Goal: Information Seeking & Learning: Learn about a topic

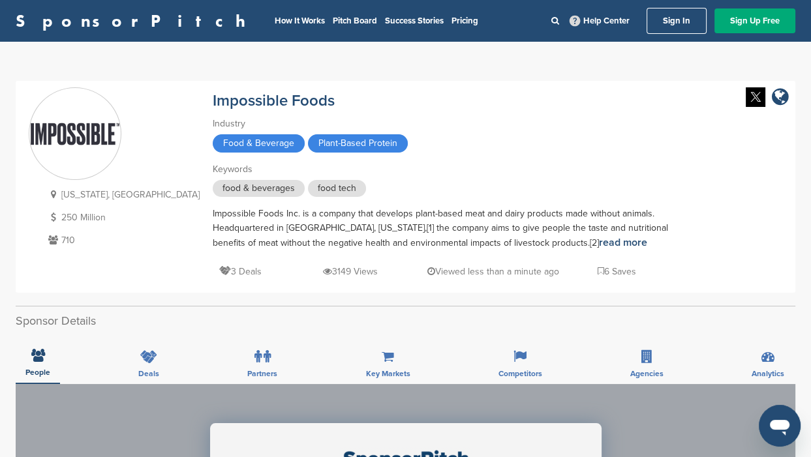
click at [676, 21] on link "Sign In" at bounding box center [677, 21] width 60 height 26
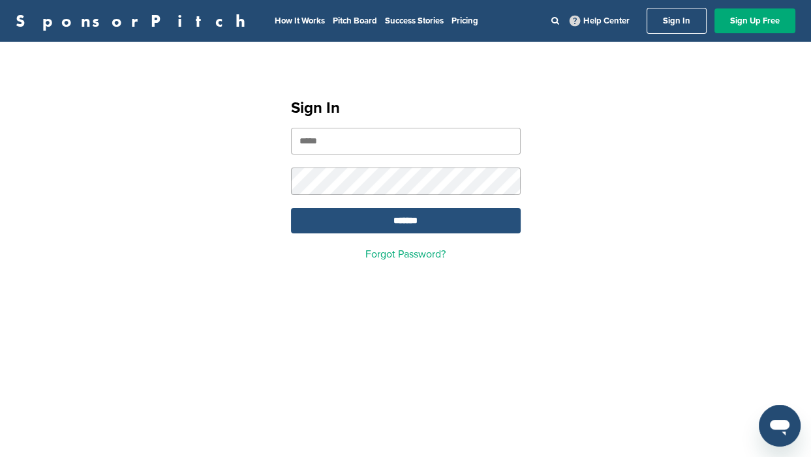
type input "**********"
click at [403, 222] on input "*******" at bounding box center [406, 220] width 230 height 25
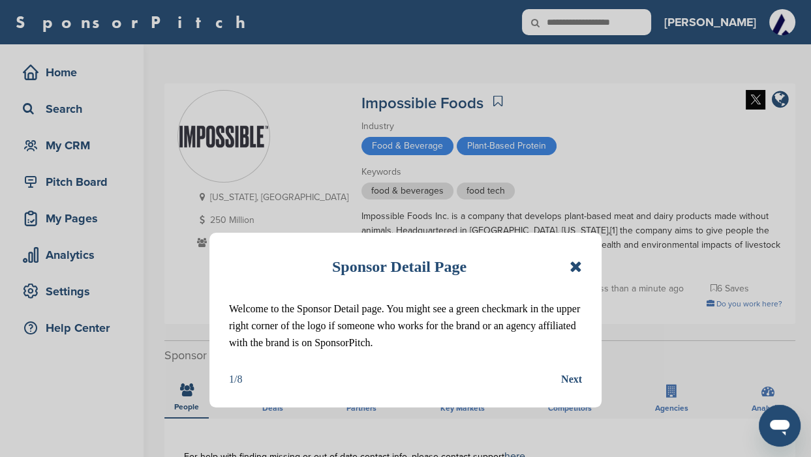
click at [563, 388] on div "Next" at bounding box center [571, 379] width 21 height 17
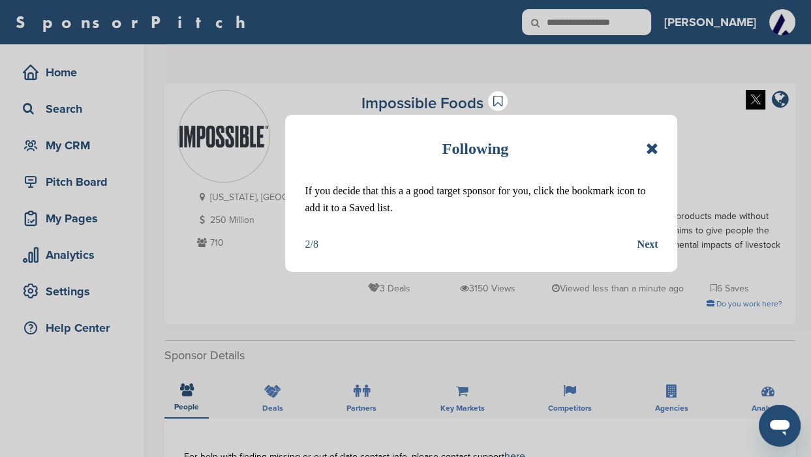
click at [652, 150] on icon at bounding box center [651, 149] width 12 height 16
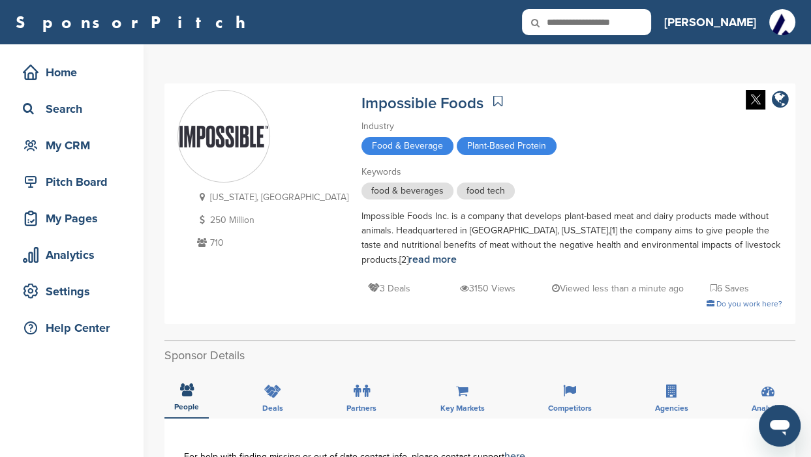
click at [457, 146] on span "Plant-Based Protein" at bounding box center [507, 146] width 100 height 18
click at [457, 145] on span "Plant-Based Protein" at bounding box center [507, 146] width 100 height 18
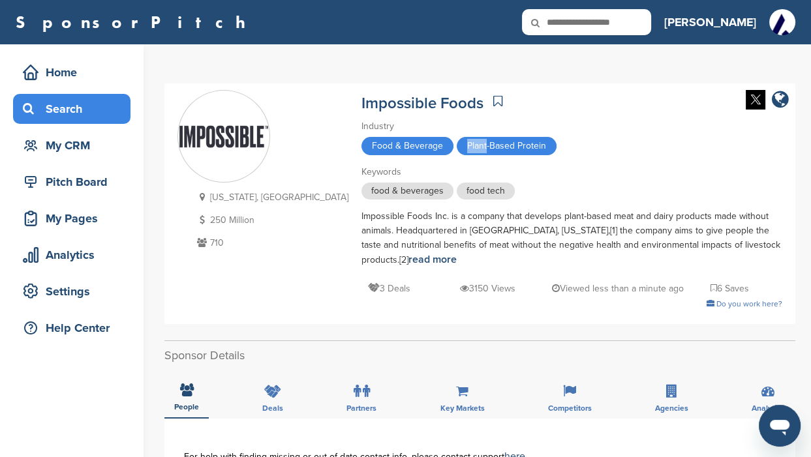
click at [69, 110] on div "Search" at bounding box center [75, 108] width 111 height 23
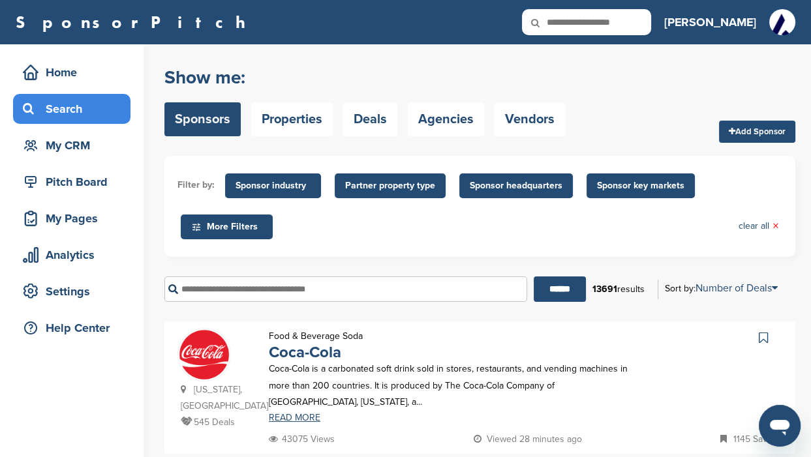
click at [284, 186] on span "Sponsor industry" at bounding box center [273, 186] width 75 height 14
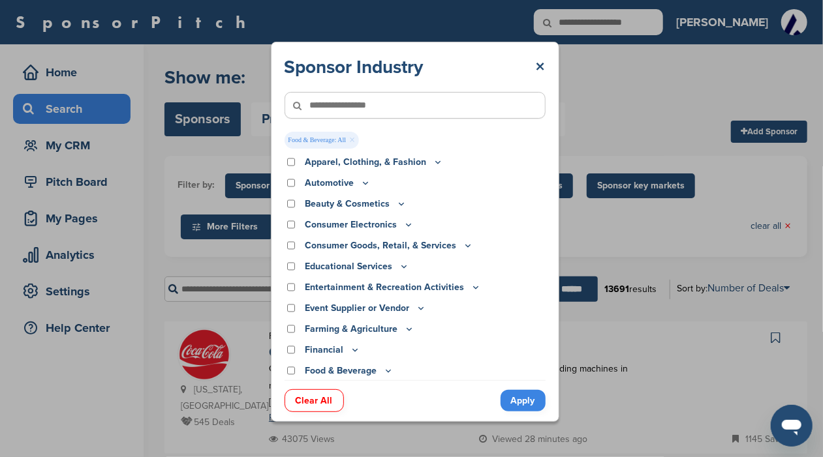
click at [384, 372] on icon at bounding box center [388, 370] width 10 height 11
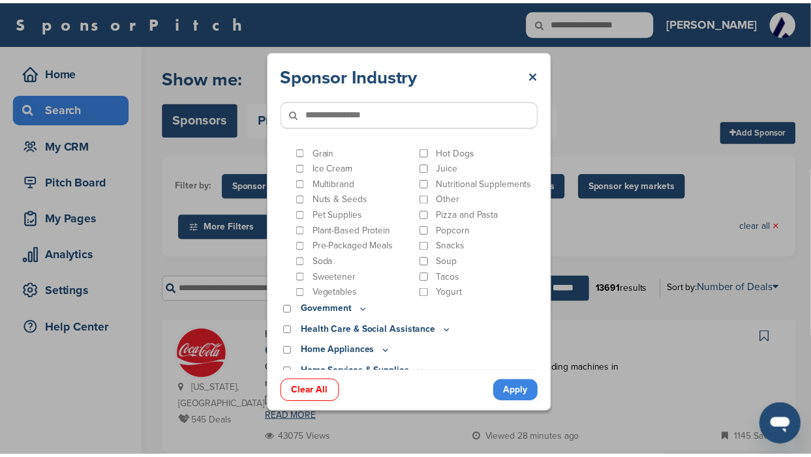
scroll to position [425, 0]
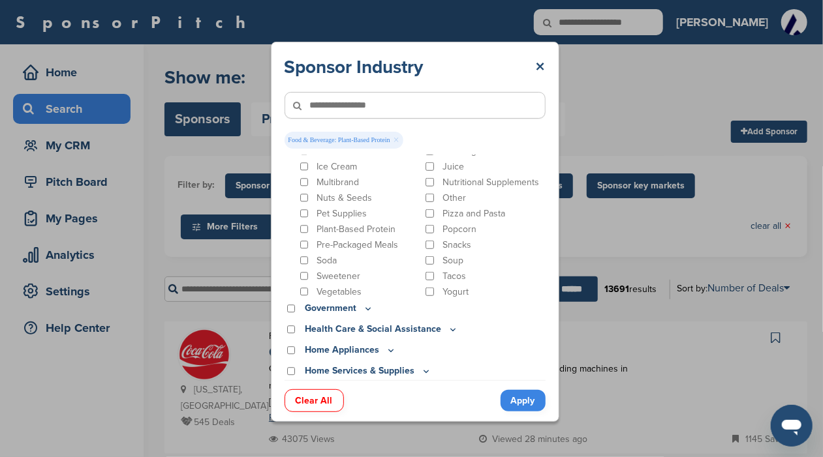
click at [518, 401] on link "Apply" at bounding box center [522, 401] width 45 height 22
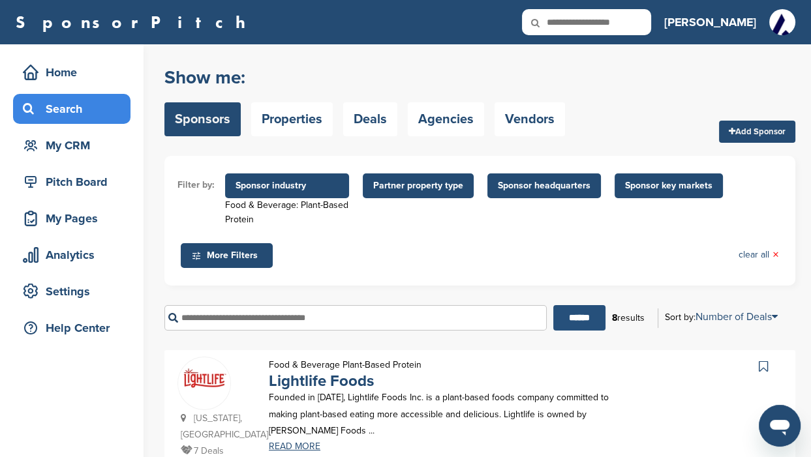
click at [571, 317] on input "******" at bounding box center [579, 317] width 52 height 25
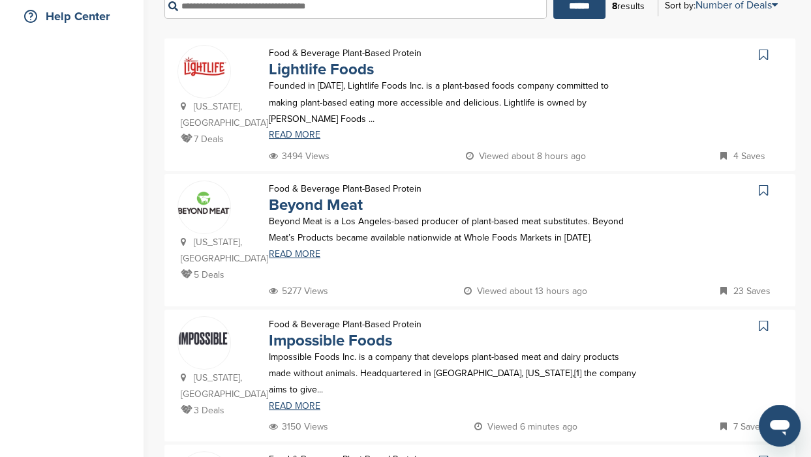
scroll to position [326, 0]
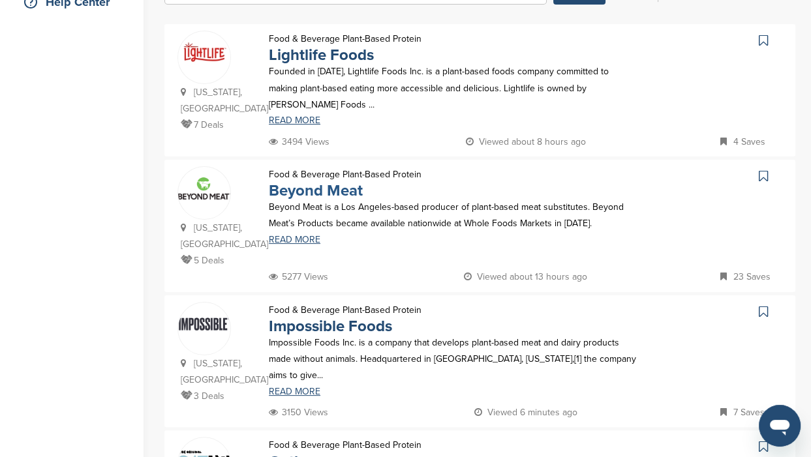
click at [296, 200] on link "Beyond Meat" at bounding box center [316, 190] width 94 height 19
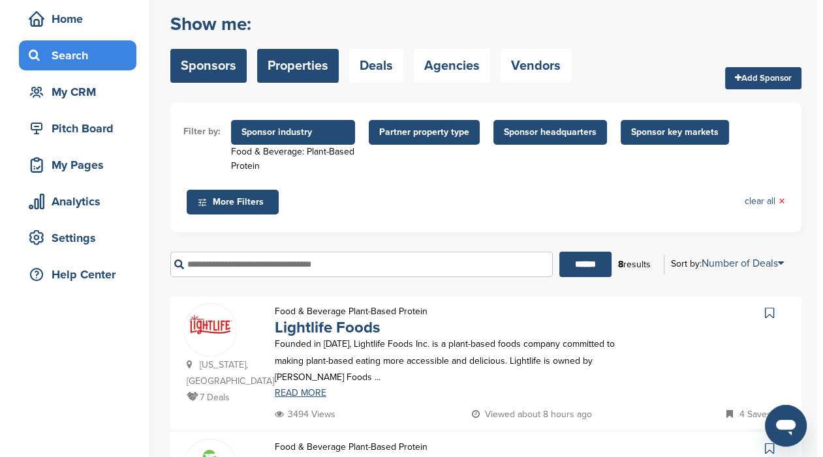
scroll to position [0, 0]
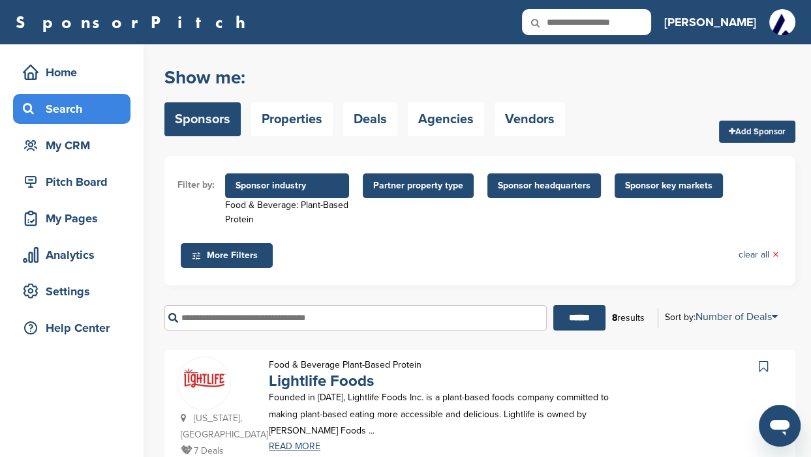
click at [335, 189] on span "Sponsor industry" at bounding box center [287, 186] width 103 height 14
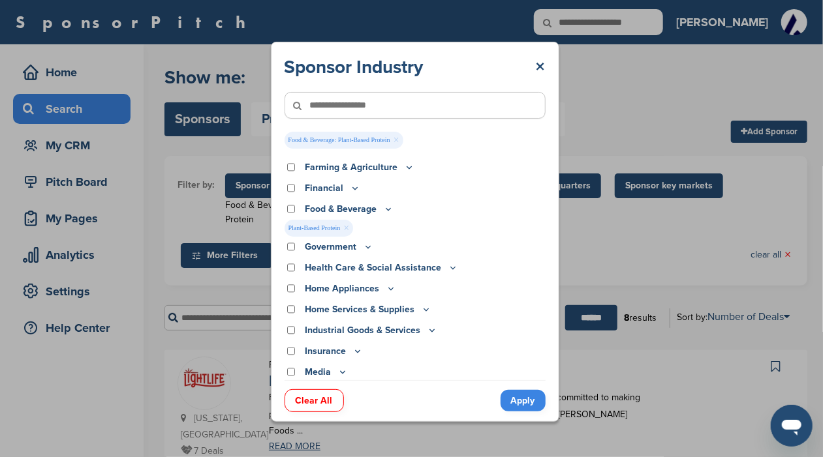
scroll to position [148, 0]
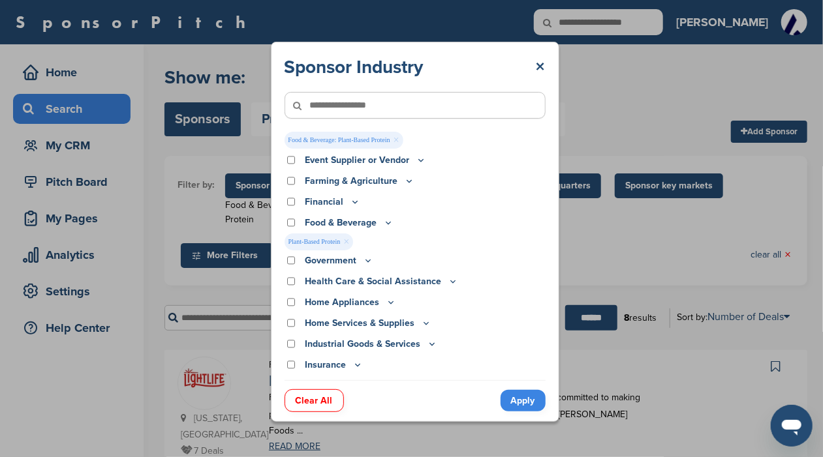
click at [448, 281] on icon at bounding box center [453, 281] width 10 height 11
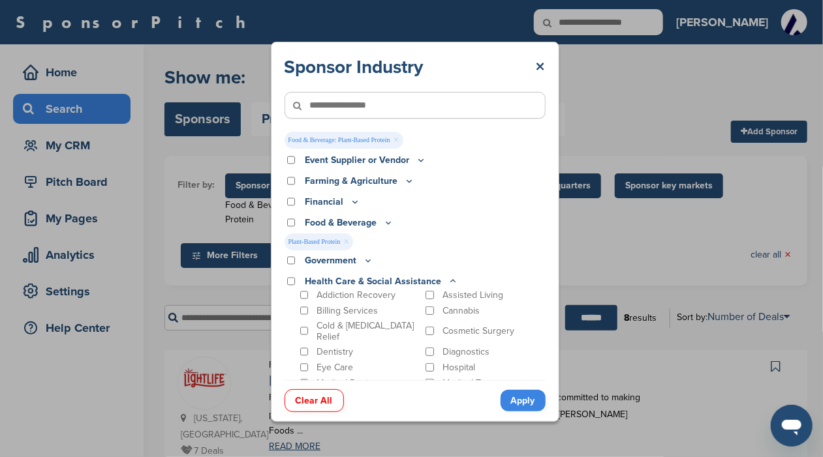
click at [386, 222] on icon at bounding box center [388, 222] width 10 height 11
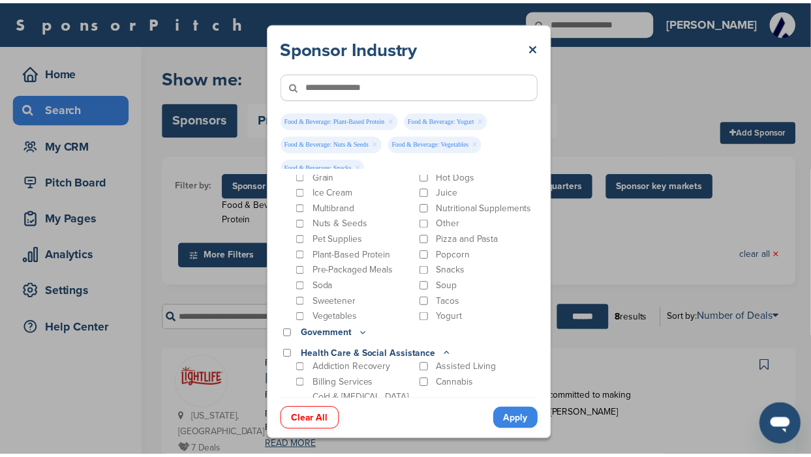
scroll to position [393, 0]
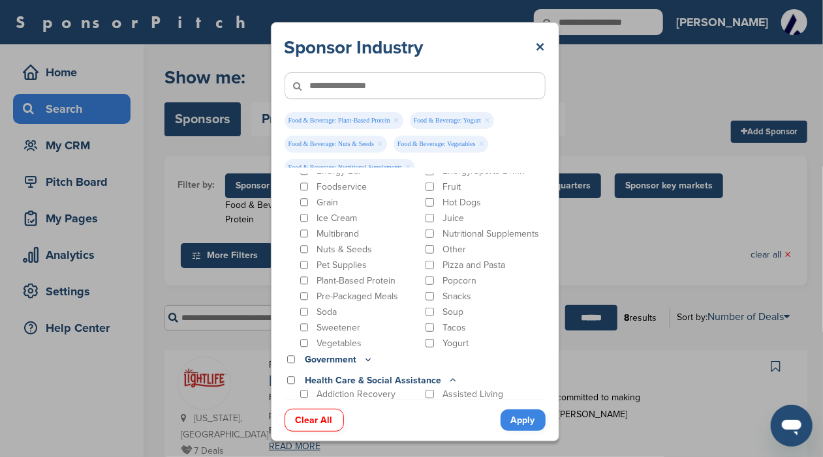
click at [518, 418] on link "Apply" at bounding box center [522, 421] width 45 height 22
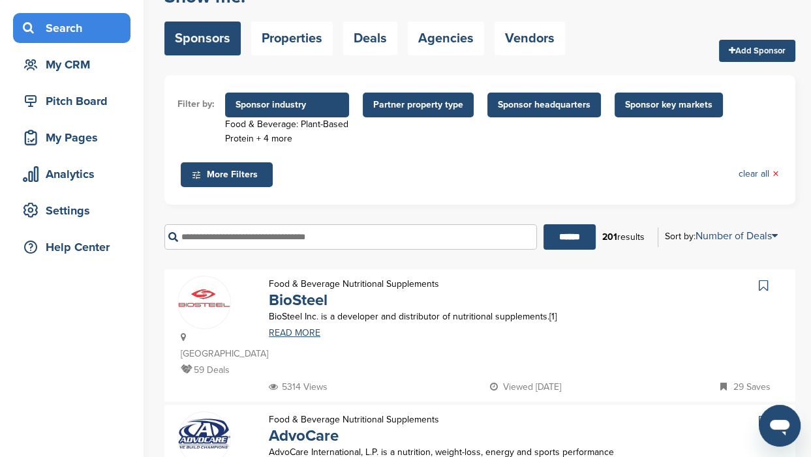
scroll to position [0, 0]
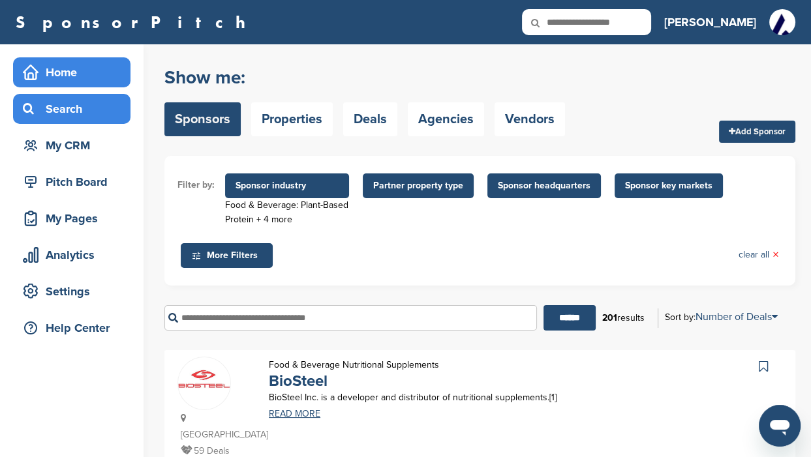
click at [57, 68] on div "Home" at bounding box center [75, 72] width 111 height 23
click at [57, 114] on div "Search" at bounding box center [75, 108] width 111 height 23
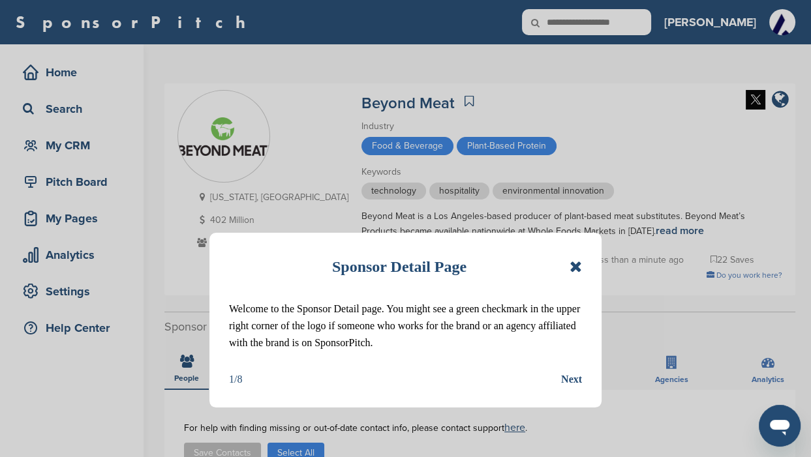
click at [579, 267] on icon at bounding box center [576, 267] width 12 height 16
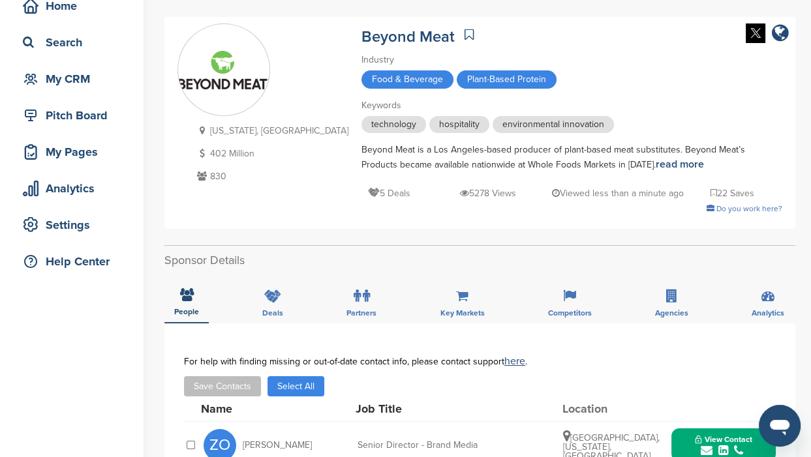
scroll to position [81, 0]
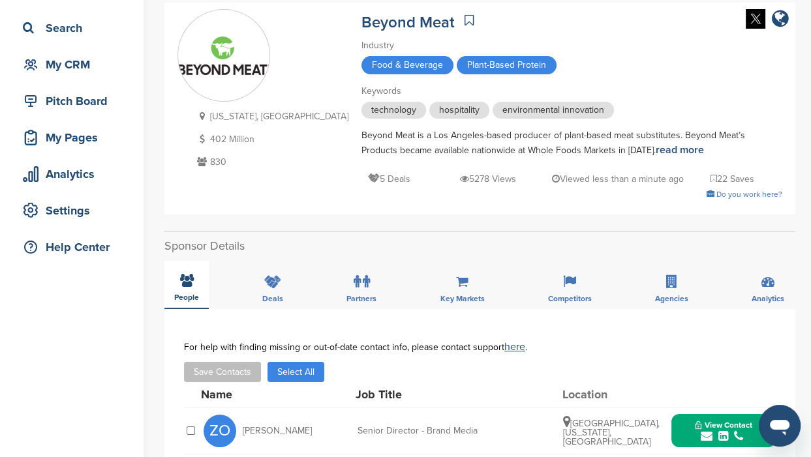
click at [173, 292] on div "People" at bounding box center [186, 285] width 44 height 48
click at [187, 294] on span "People" at bounding box center [186, 298] width 25 height 8
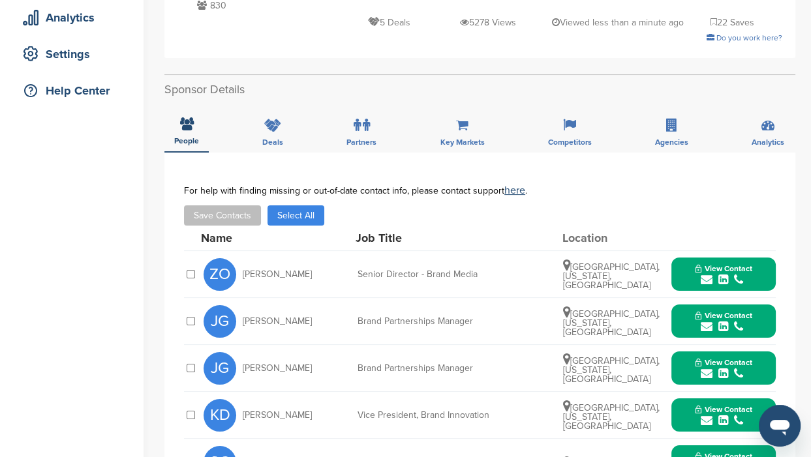
scroll to position [163, 0]
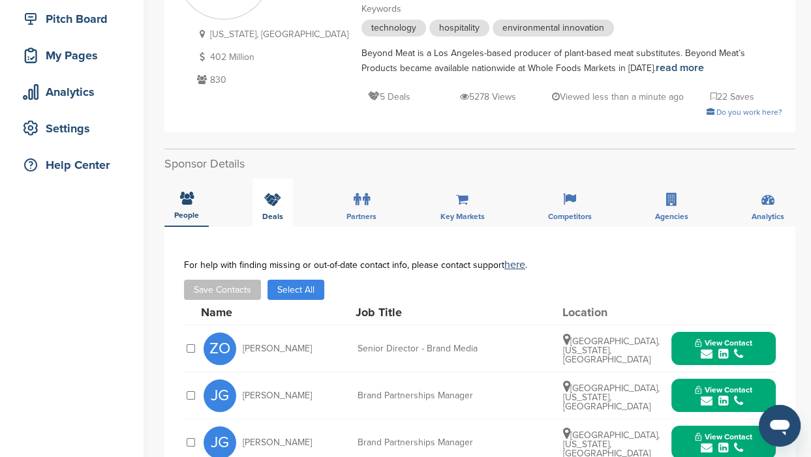
click at [199, 216] on span "Deals" at bounding box center [186, 215] width 25 height 8
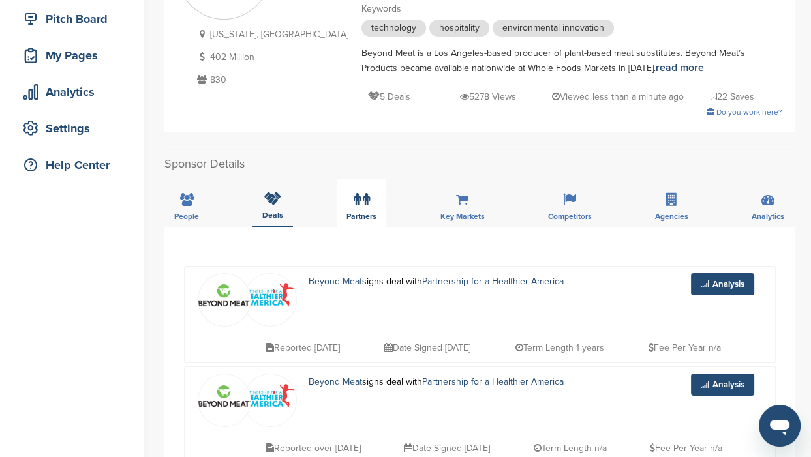
click at [355, 202] on icon at bounding box center [357, 199] width 7 height 13
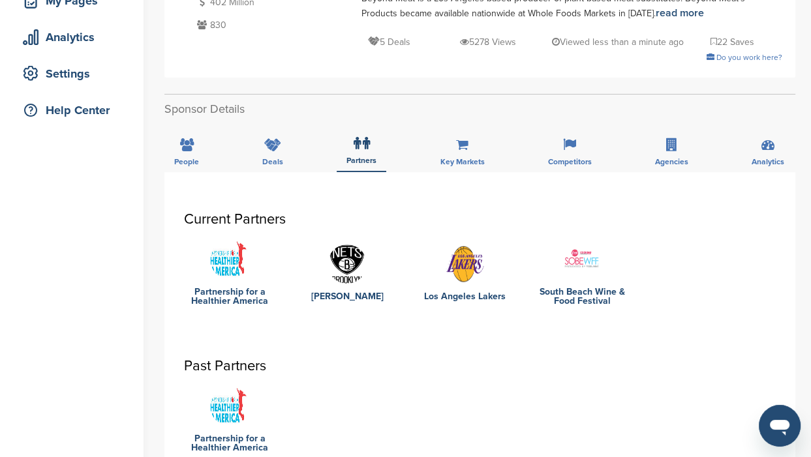
scroll to position [245, 0]
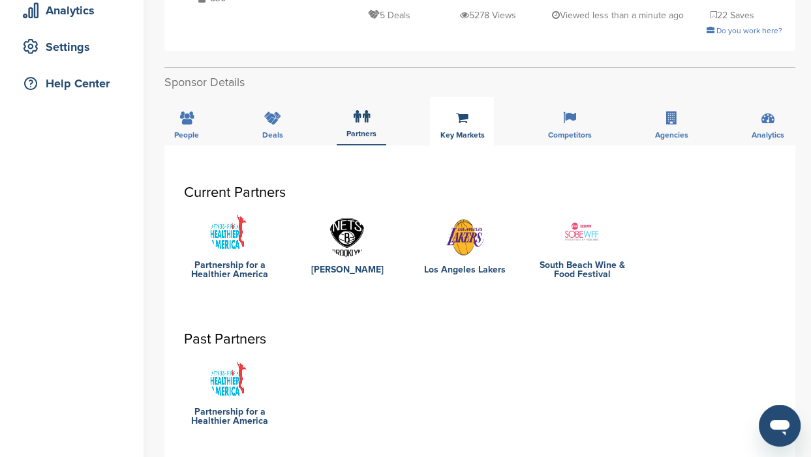
click at [199, 133] on span "Key Markets" at bounding box center [186, 135] width 25 height 8
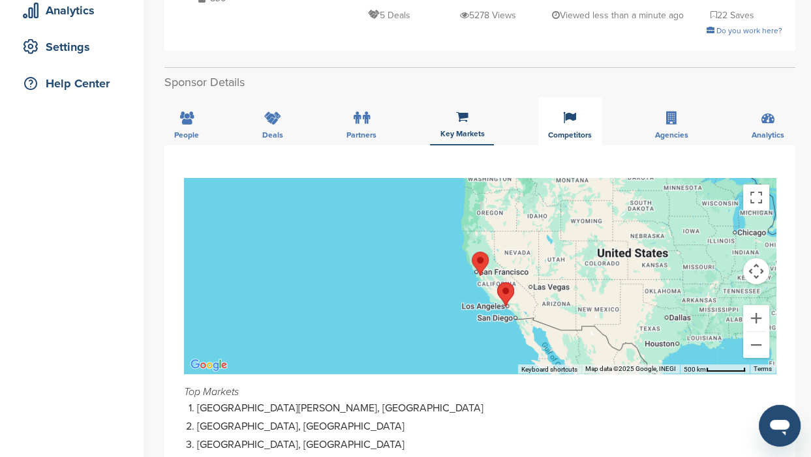
click at [199, 131] on span "Competitors" at bounding box center [186, 135] width 25 height 8
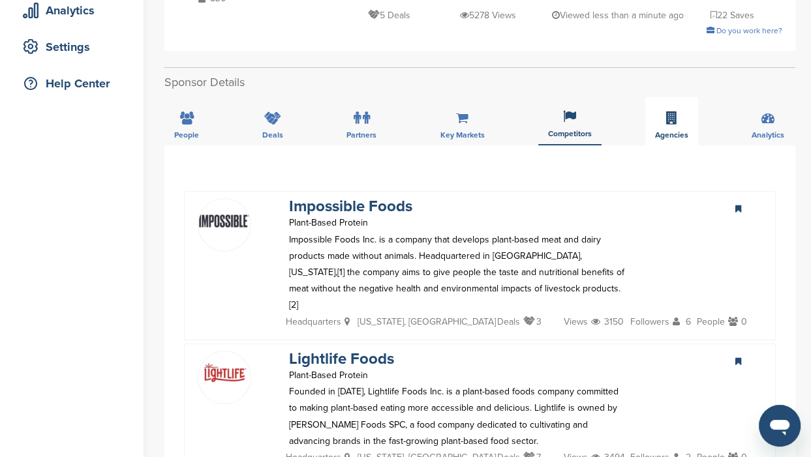
click at [199, 135] on span "Agencies" at bounding box center [186, 135] width 25 height 8
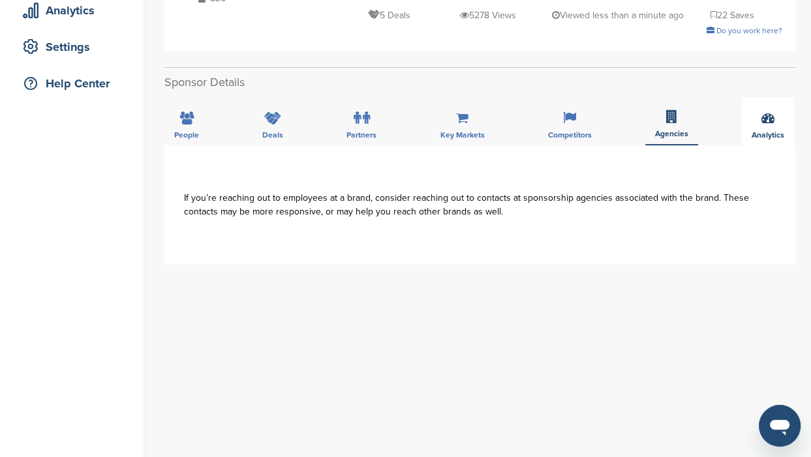
click at [199, 136] on span "Analytics" at bounding box center [186, 135] width 25 height 8
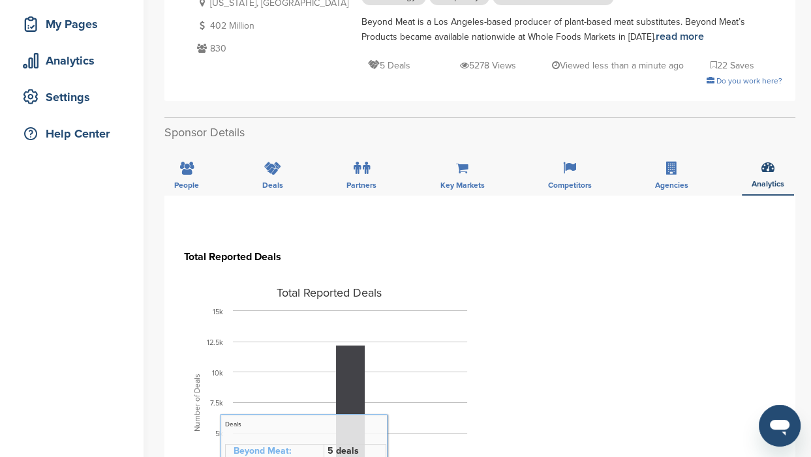
scroll to position [81, 0]
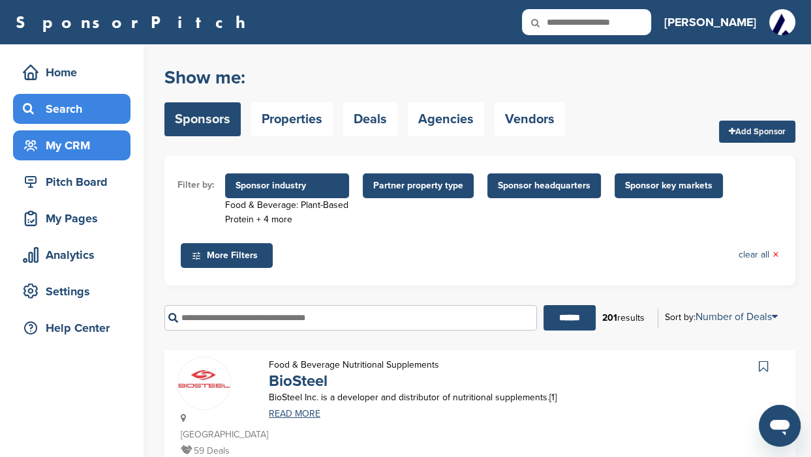
click at [68, 147] on div "My CRM" at bounding box center [75, 145] width 111 height 23
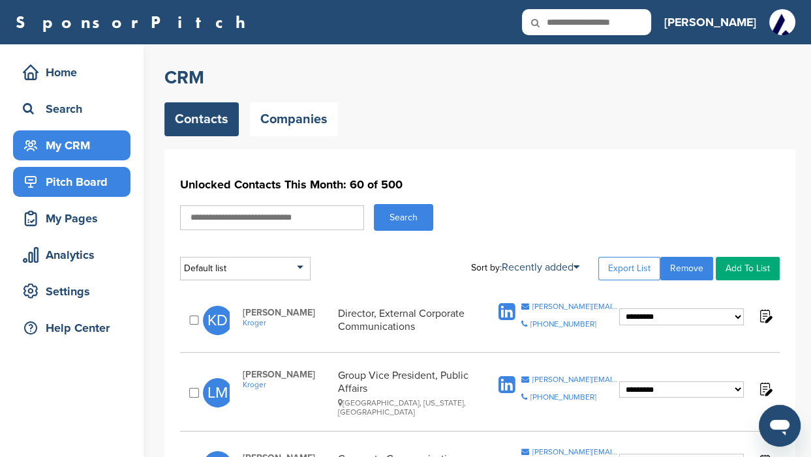
click at [76, 190] on div "Pitch Board" at bounding box center [75, 181] width 111 height 23
click at [75, 177] on div "Pitch Board" at bounding box center [75, 181] width 111 height 23
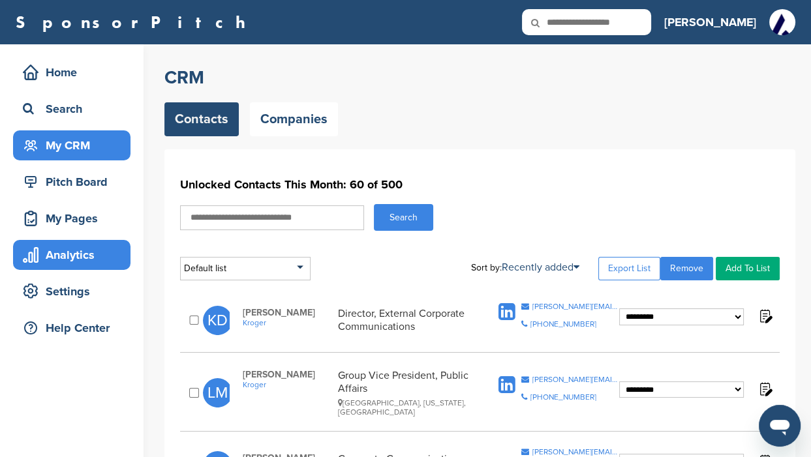
click at [69, 250] on div "Analytics" at bounding box center [75, 254] width 111 height 23
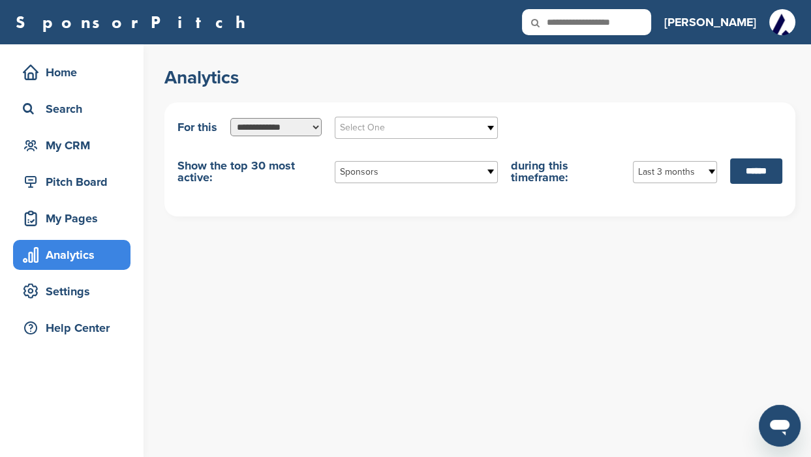
click at [312, 125] on select "**********" at bounding box center [275, 127] width 91 height 18
click at [230, 118] on select "**********" at bounding box center [275, 127] width 91 height 18
click at [488, 126] on b at bounding box center [491, 127] width 12 height 21
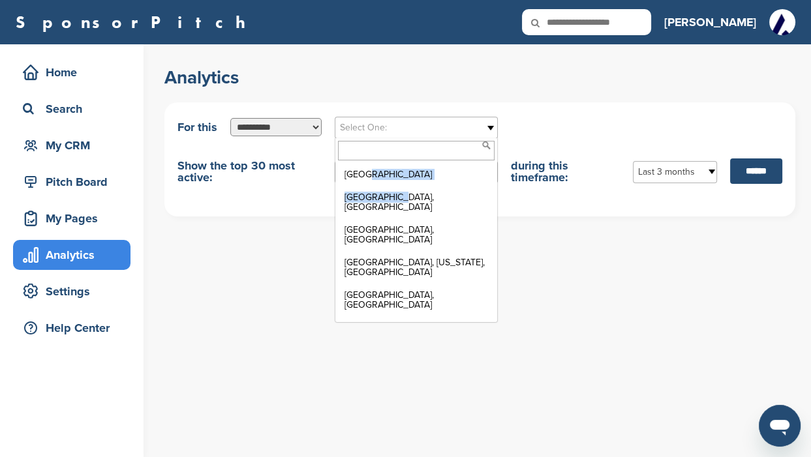
drag, startPoint x: 481, startPoint y: 175, endPoint x: 485, endPoint y: 194, distance: 19.3
click at [485, 194] on ul "Malta Aberdeen, UK Aberystwyth, UK Abilene, Texas, USA Abu Dhabi, United Arab E…" at bounding box center [414, 241] width 159 height 157
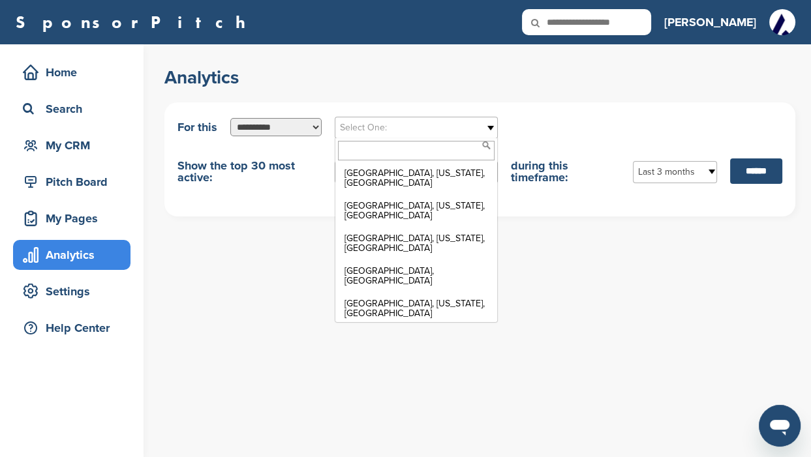
scroll to position [9285, 0]
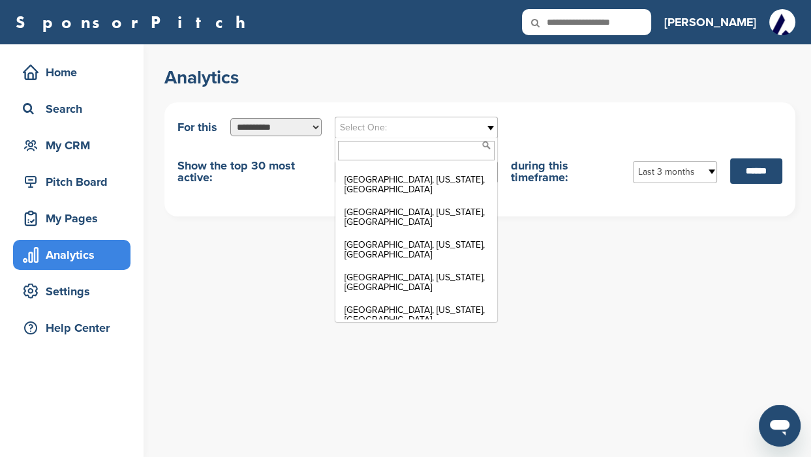
click at [247, 252] on div "**********" at bounding box center [487, 250] width 647 height 413
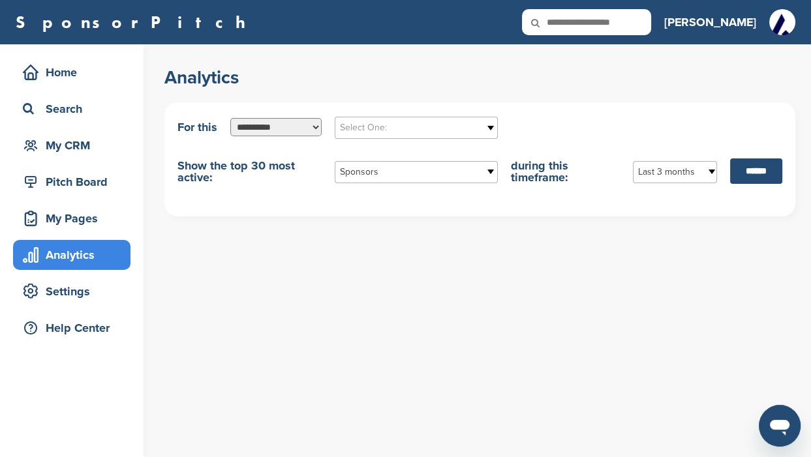
click at [314, 128] on select "**********" at bounding box center [275, 127] width 91 height 18
select select "**********"
click at [230, 118] on select "**********" at bounding box center [275, 127] width 91 height 18
click at [493, 127] on b at bounding box center [491, 127] width 12 height 21
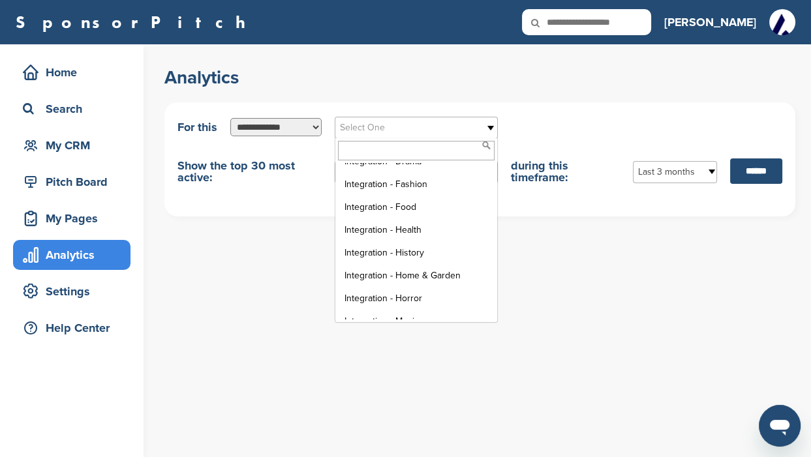
scroll to position [622, 0]
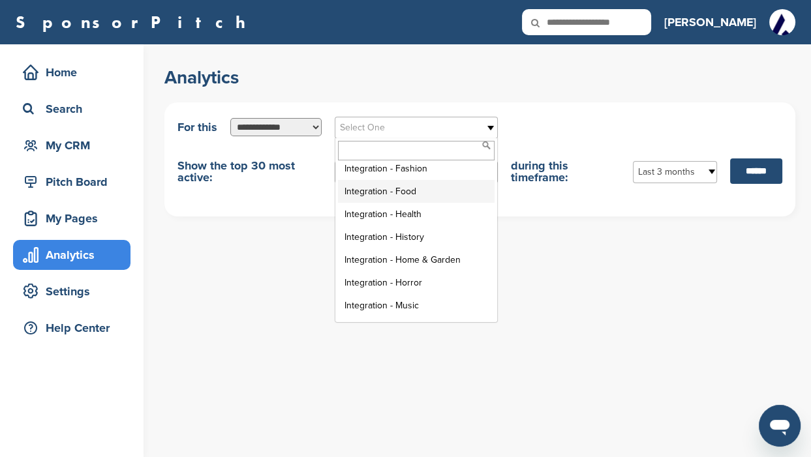
click at [353, 189] on li "Integration - Food" at bounding box center [416, 191] width 157 height 23
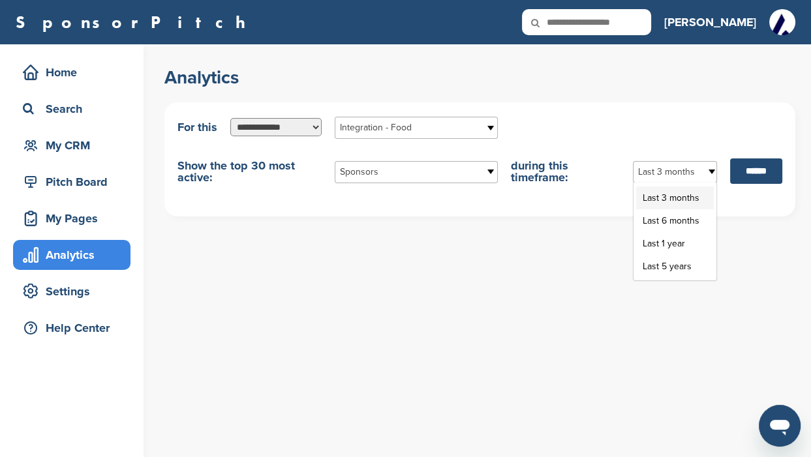
click at [705, 172] on b at bounding box center [711, 172] width 12 height 21
click at [662, 247] on li "Last 1 year" at bounding box center [675, 243] width 78 height 23
drag, startPoint x: 663, startPoint y: 247, endPoint x: 734, endPoint y: 320, distance: 102.0
click at [733, 320] on div "**********" at bounding box center [487, 250] width 647 height 413
click at [746, 170] on input "******" at bounding box center [756, 171] width 52 height 25
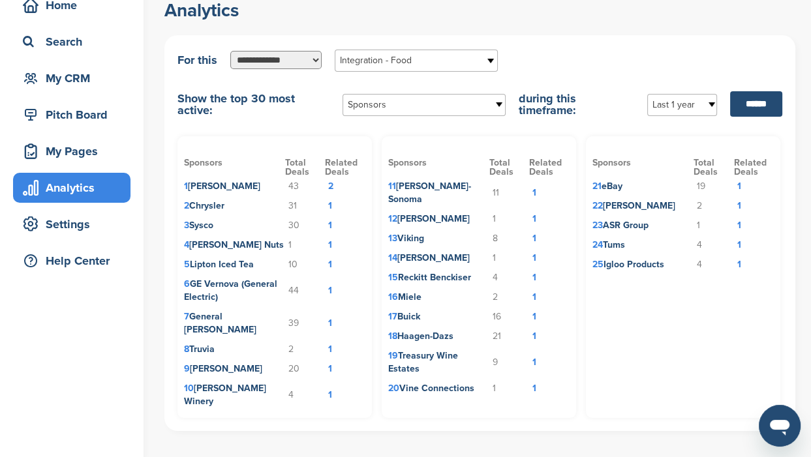
scroll to position [81, 0]
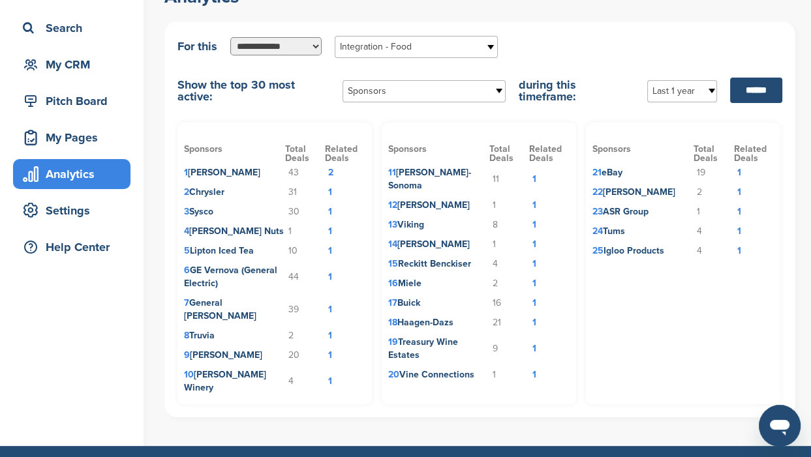
click at [495, 90] on b at bounding box center [499, 91] width 12 height 21
click at [410, 162] on li "Sponsor Industries" at bounding box center [424, 160] width 157 height 23
click at [751, 91] on input "******" at bounding box center [756, 90] width 52 height 25
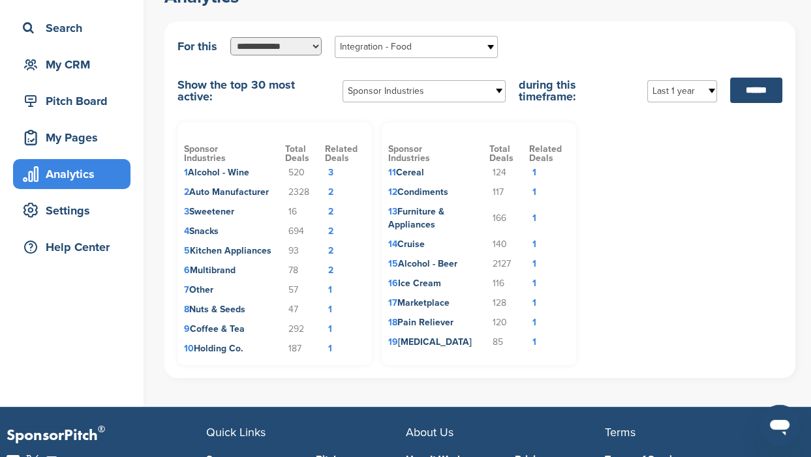
click at [329, 230] on td "2" at bounding box center [345, 232] width 40 height 20
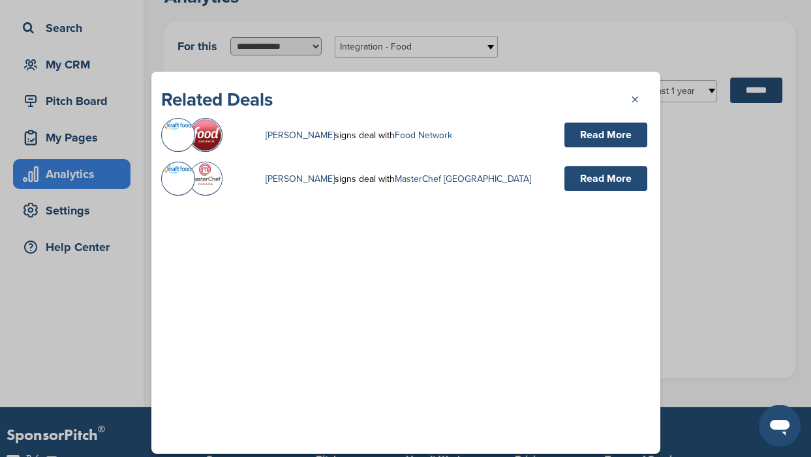
click at [631, 99] on link "×" at bounding box center [641, 98] width 20 height 20
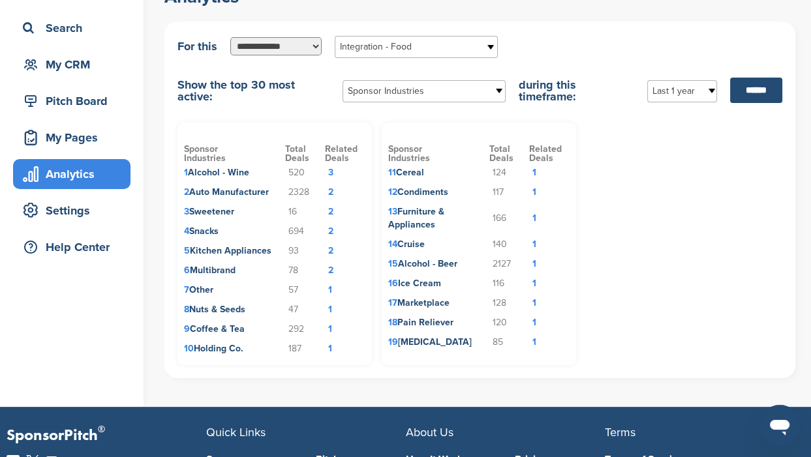
click at [534, 264] on td "1" at bounding box center [549, 264] width 40 height 20
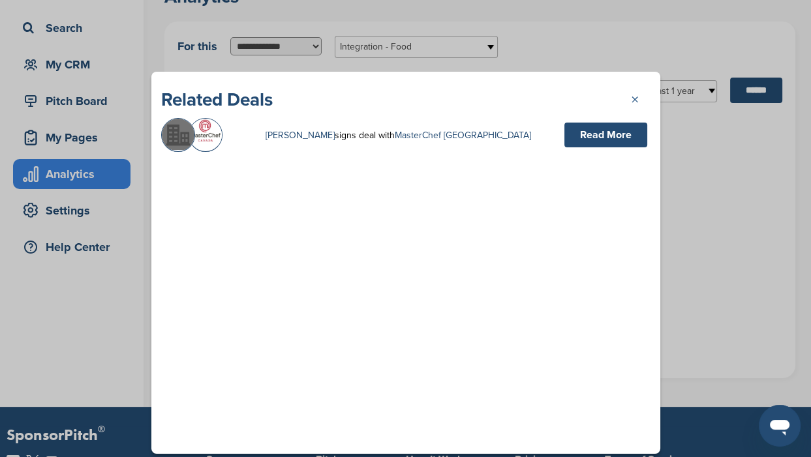
click at [631, 100] on link "×" at bounding box center [641, 98] width 20 height 20
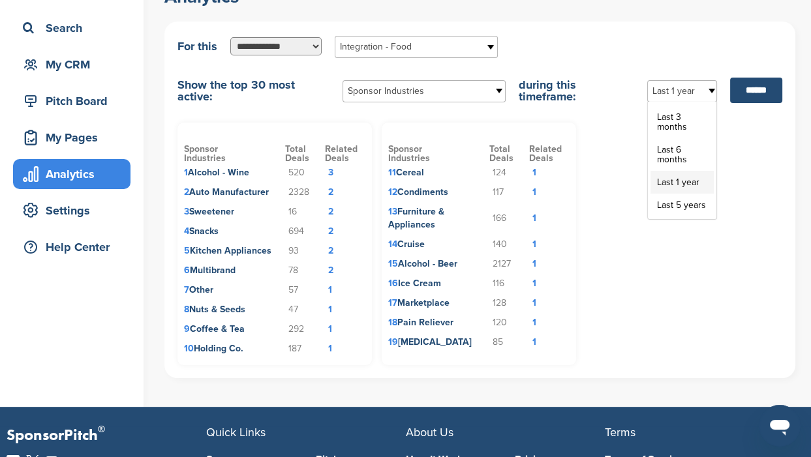
click at [705, 89] on b at bounding box center [711, 91] width 12 height 21
click at [667, 207] on li "Last 5 years" at bounding box center [681, 205] width 63 height 23
click at [744, 88] on input "******" at bounding box center [756, 90] width 52 height 25
click at [207, 231] on td "4 Snacks" at bounding box center [234, 232] width 101 height 20
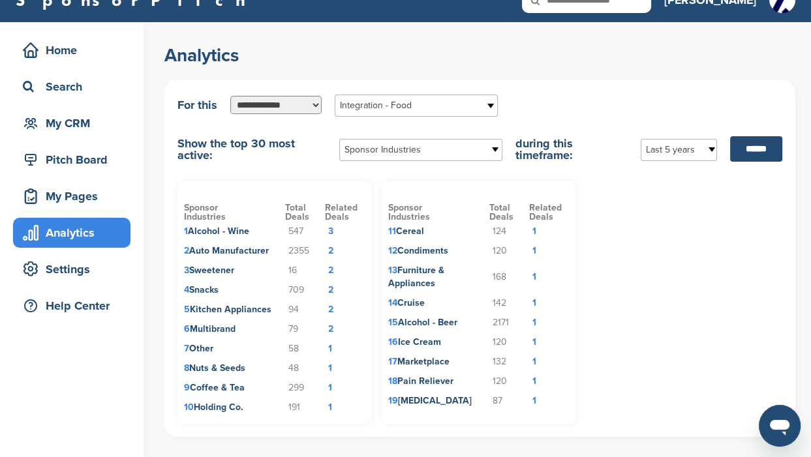
scroll to position [0, 0]
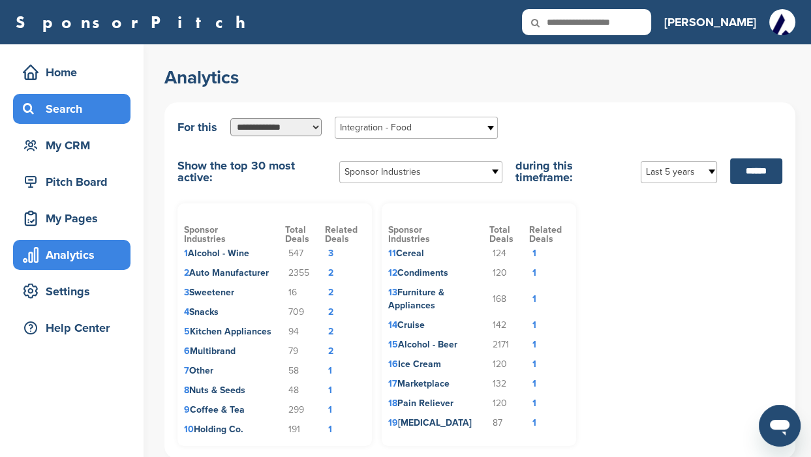
click at [53, 106] on div "Search" at bounding box center [75, 108] width 111 height 23
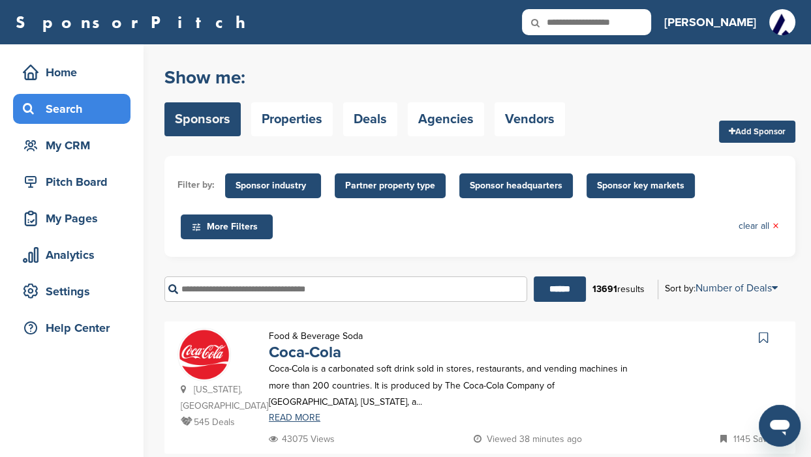
click at [298, 185] on span "Sponsor industry" at bounding box center [273, 186] width 75 height 14
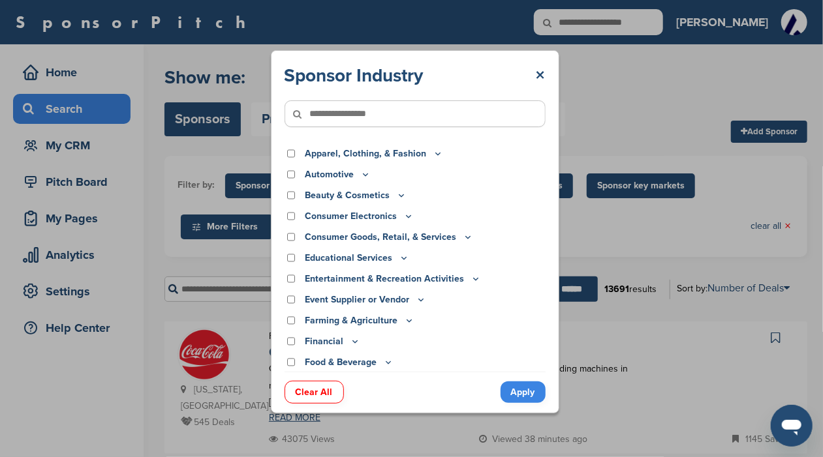
scroll to position [81, 0]
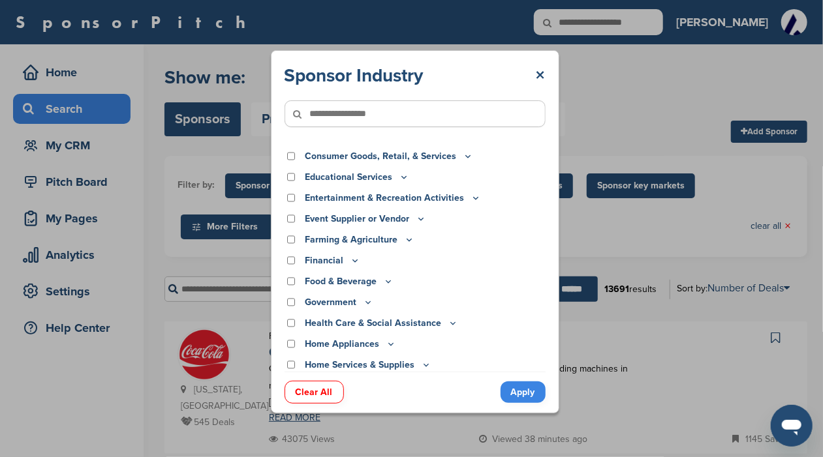
click at [386, 281] on icon at bounding box center [388, 282] width 5 height 2
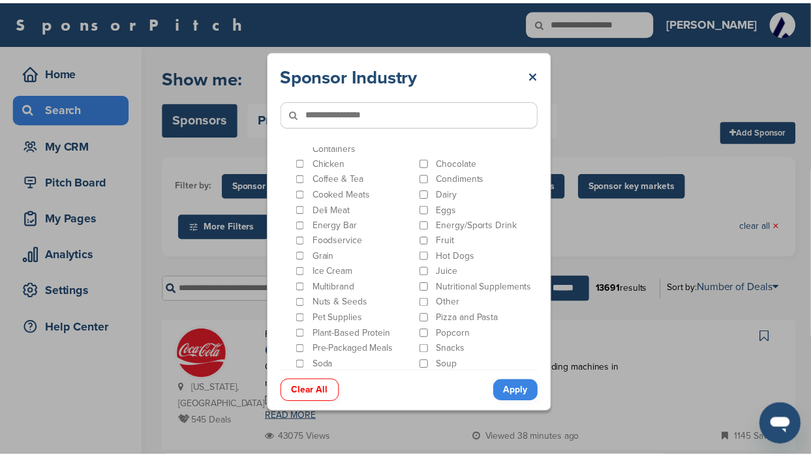
scroll to position [326, 0]
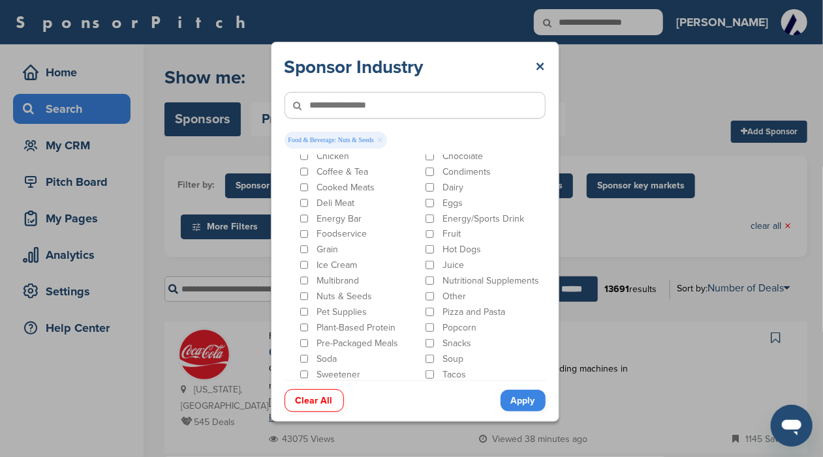
click at [521, 403] on link "Apply" at bounding box center [522, 401] width 45 height 22
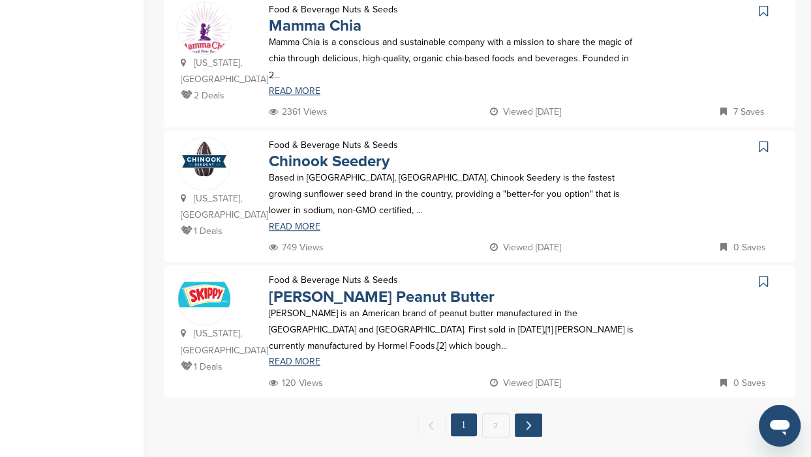
scroll to position [1386, 0]
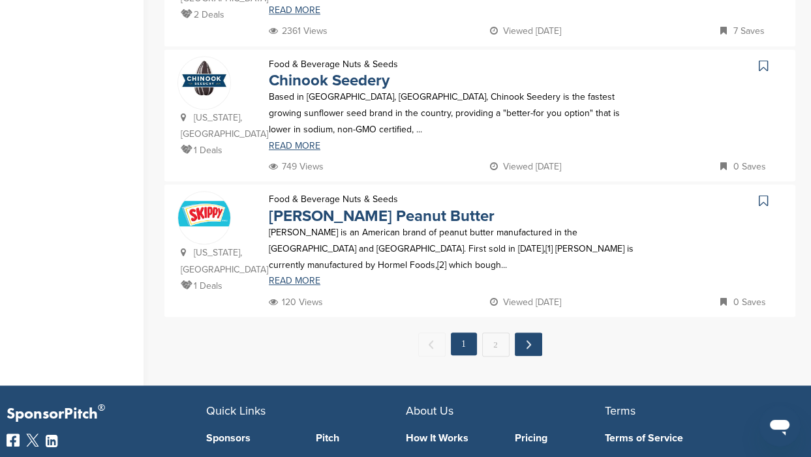
click at [538, 333] on link "Next →" at bounding box center [528, 344] width 27 height 23
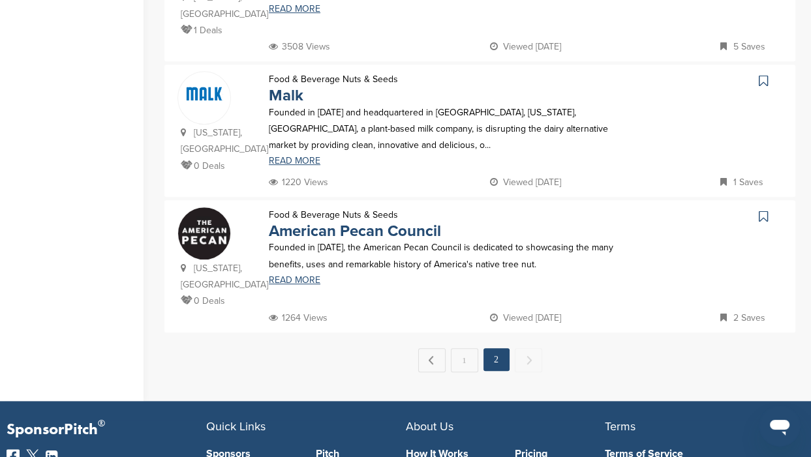
scroll to position [815, 0]
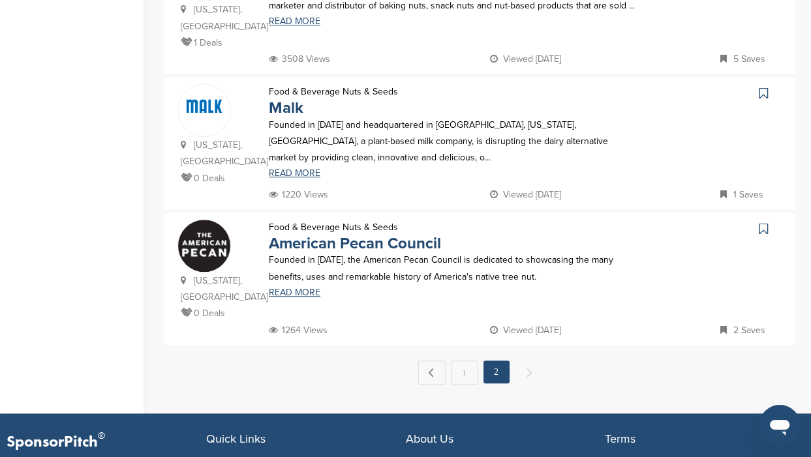
click at [461, 361] on link "1" at bounding box center [464, 373] width 27 height 24
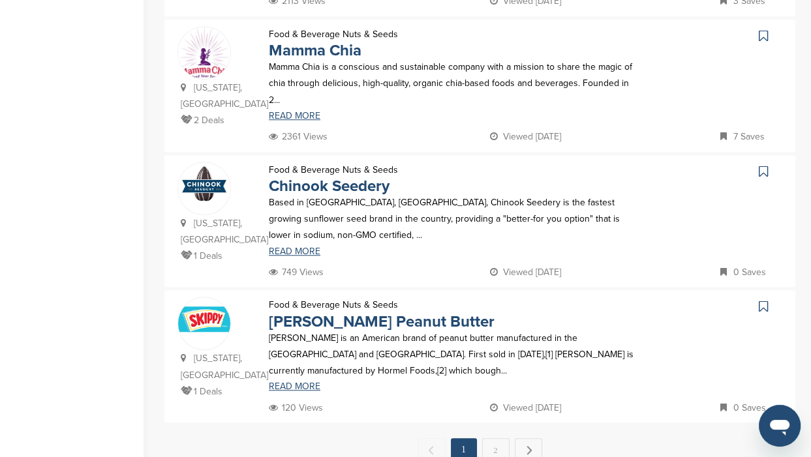
scroll to position [1305, 0]
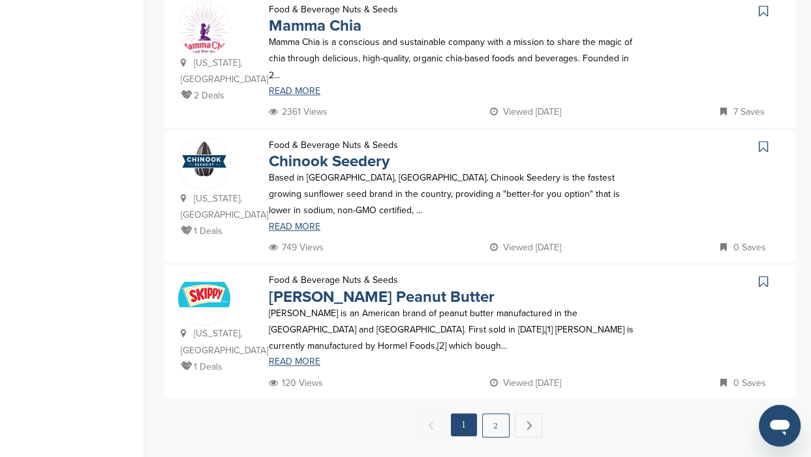
click at [495, 414] on link "2" at bounding box center [495, 426] width 27 height 24
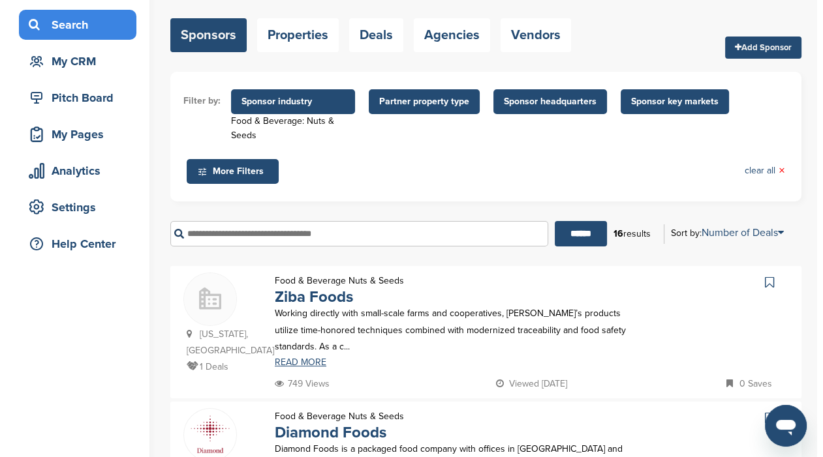
scroll to position [0, 0]
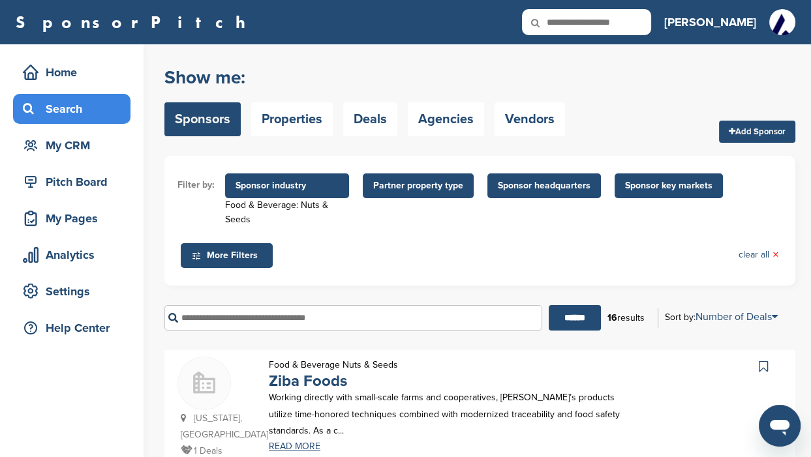
click at [325, 190] on span "Sponsor industry" at bounding box center [287, 186] width 103 height 14
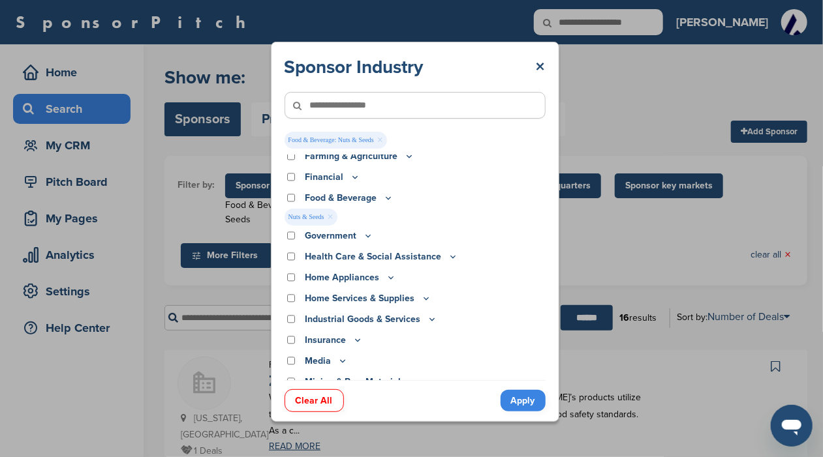
scroll to position [148, 0]
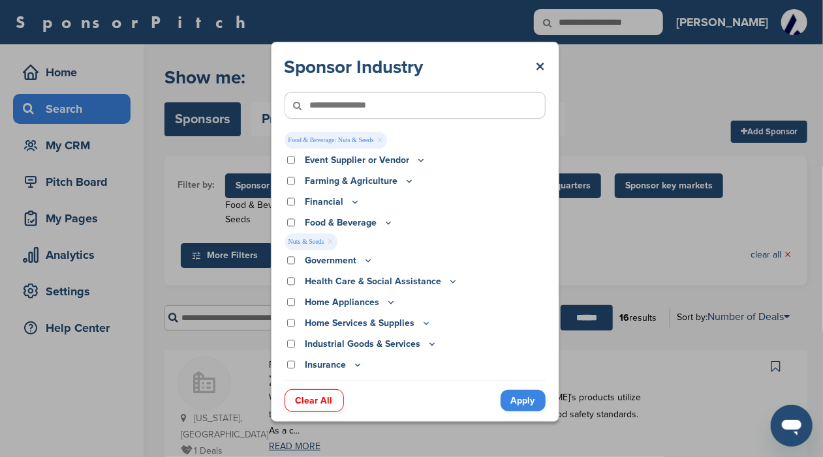
click at [386, 224] on icon at bounding box center [388, 222] width 10 height 11
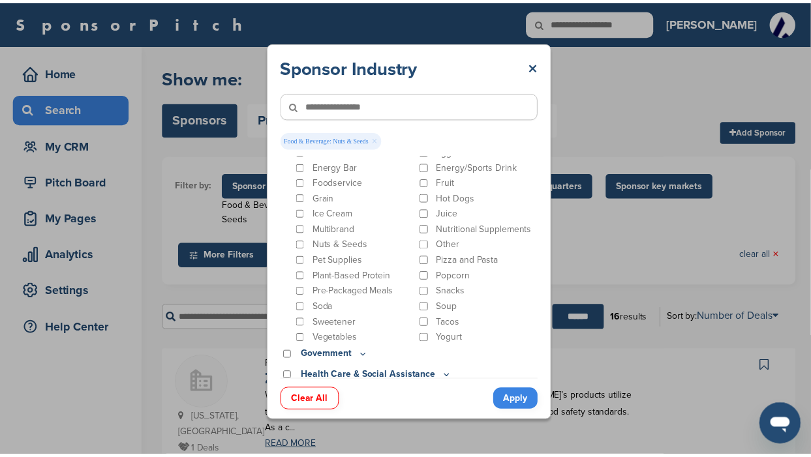
scroll to position [393, 0]
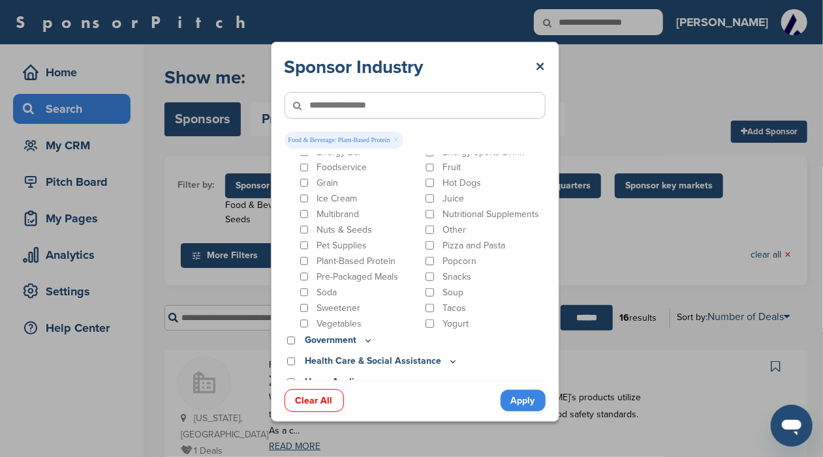
click at [525, 399] on link "Apply" at bounding box center [522, 401] width 45 height 22
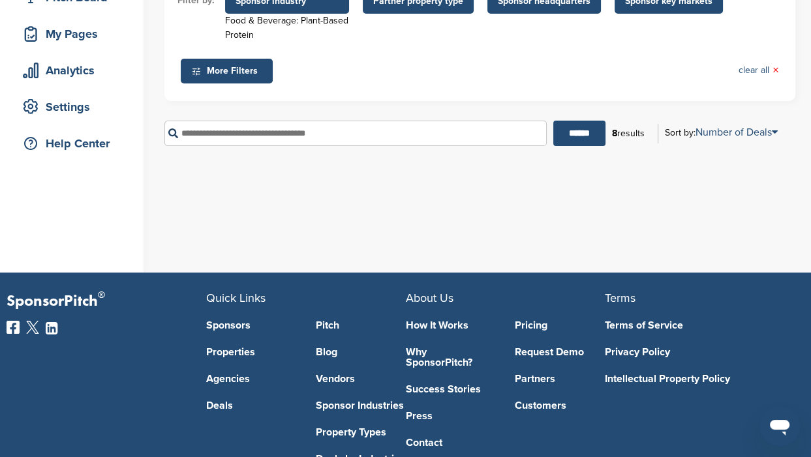
scroll to position [81, 0]
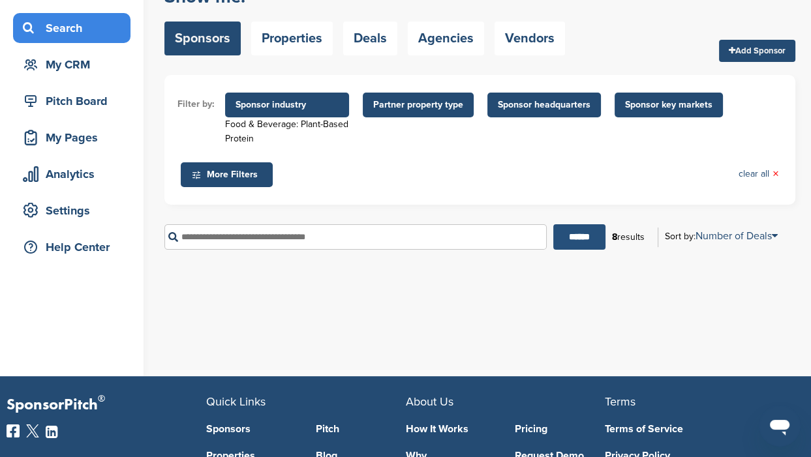
click at [567, 240] on input "******" at bounding box center [579, 236] width 52 height 25
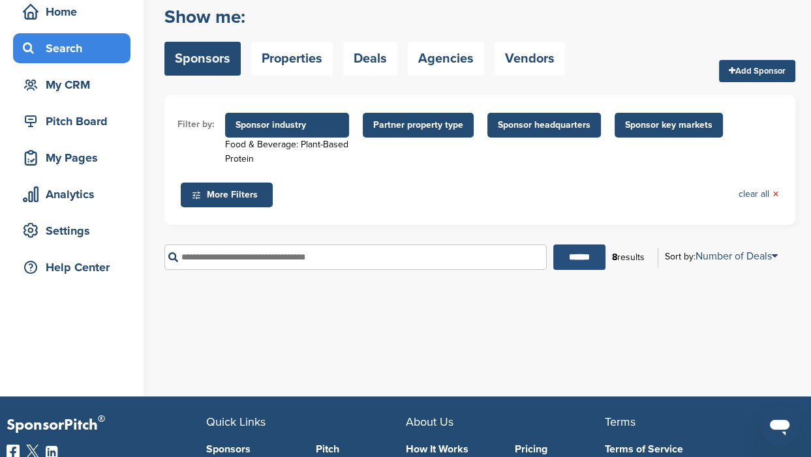
scroll to position [0, 0]
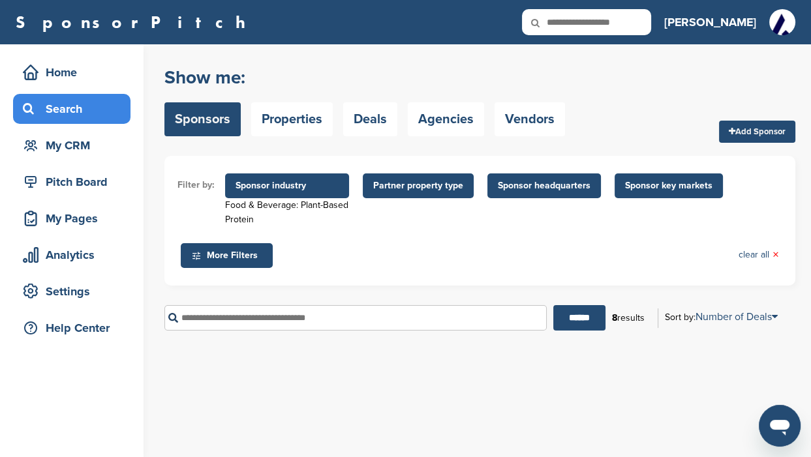
click at [296, 187] on span "Sponsor industry" at bounding box center [287, 186] width 103 height 14
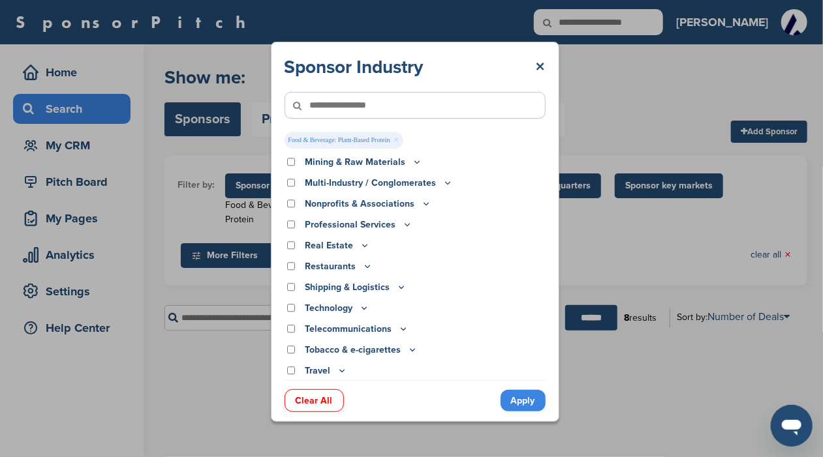
click at [513, 401] on link "Apply" at bounding box center [522, 401] width 45 height 22
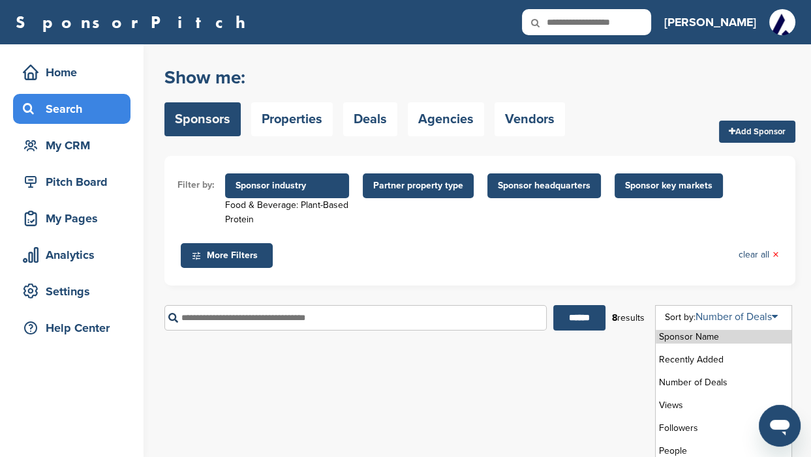
click at [716, 314] on link "Number of Deals" at bounding box center [736, 317] width 82 height 13
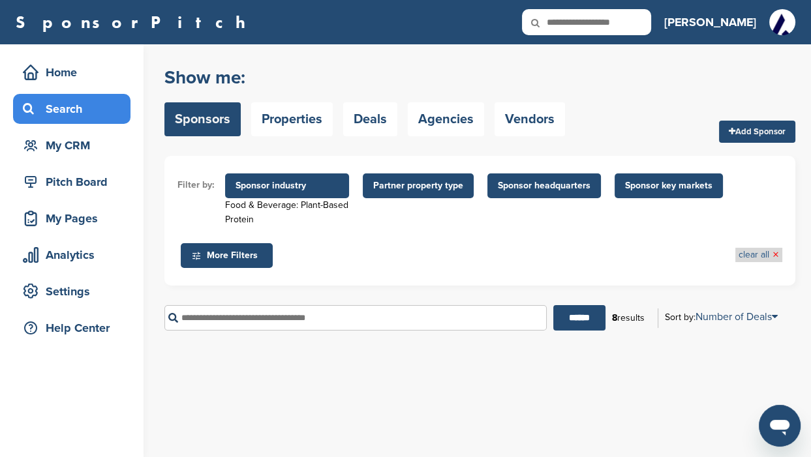
click at [749, 256] on link "clear all ×" at bounding box center [758, 255] width 40 height 14
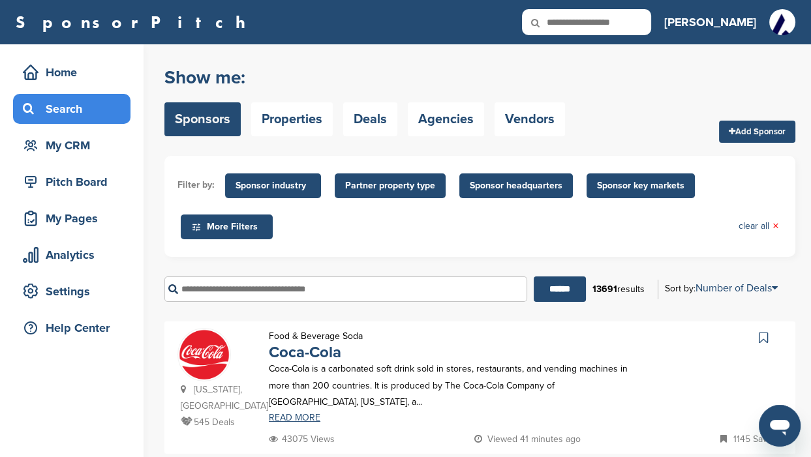
click at [267, 184] on span "Sponsor industry" at bounding box center [273, 186] width 75 height 14
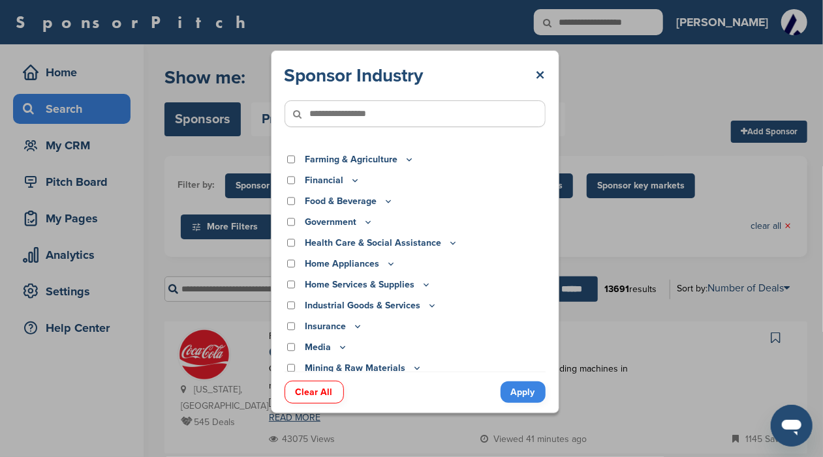
scroll to position [163, 0]
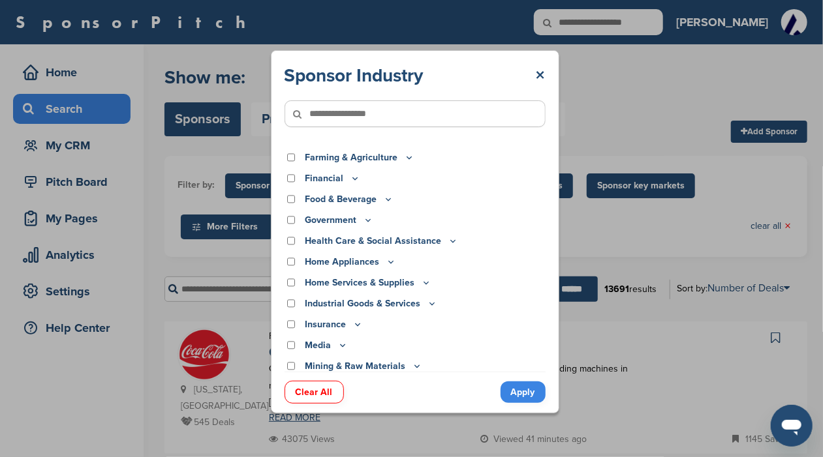
click at [387, 198] on icon at bounding box center [388, 199] width 10 height 11
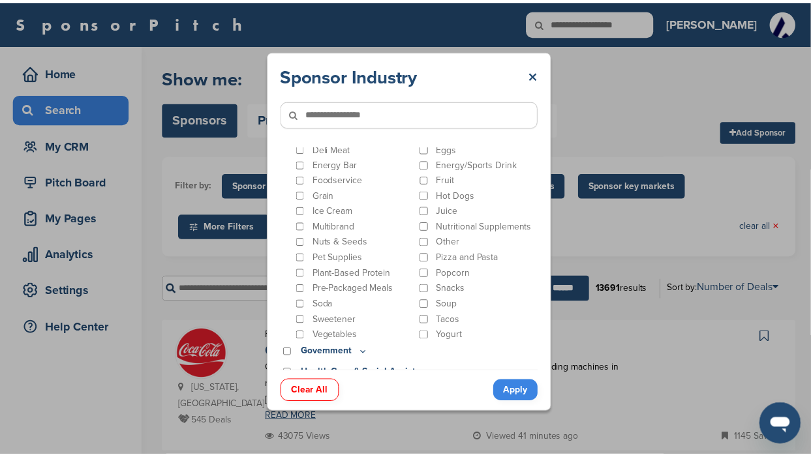
scroll to position [407, 0]
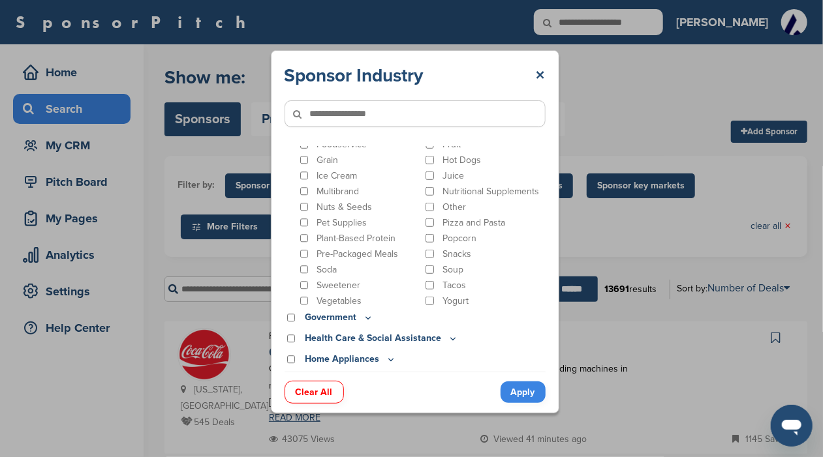
click at [339, 233] on p "Plant-Based Protein" at bounding box center [355, 238] width 79 height 11
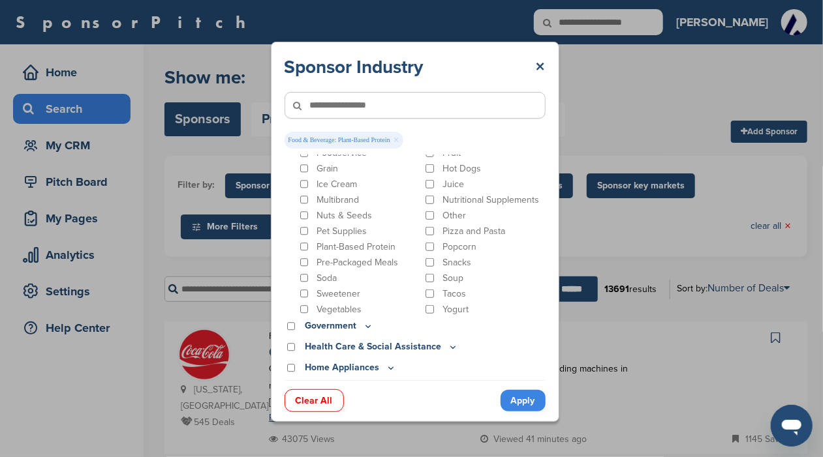
click at [521, 400] on link "Apply" at bounding box center [522, 401] width 45 height 22
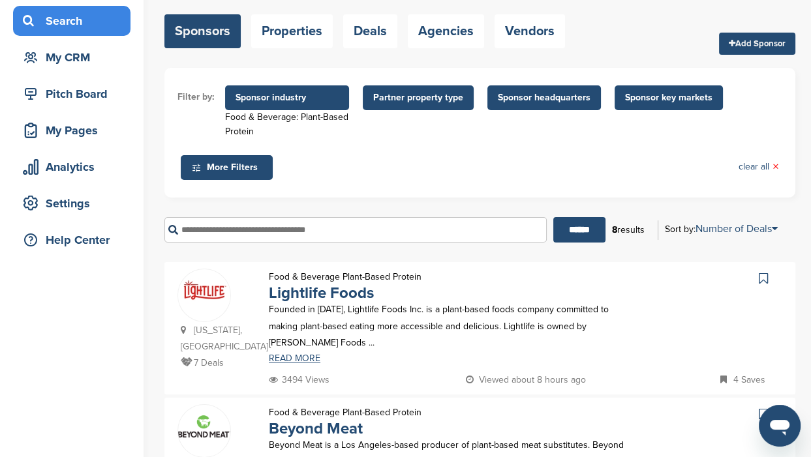
scroll to position [163, 0]
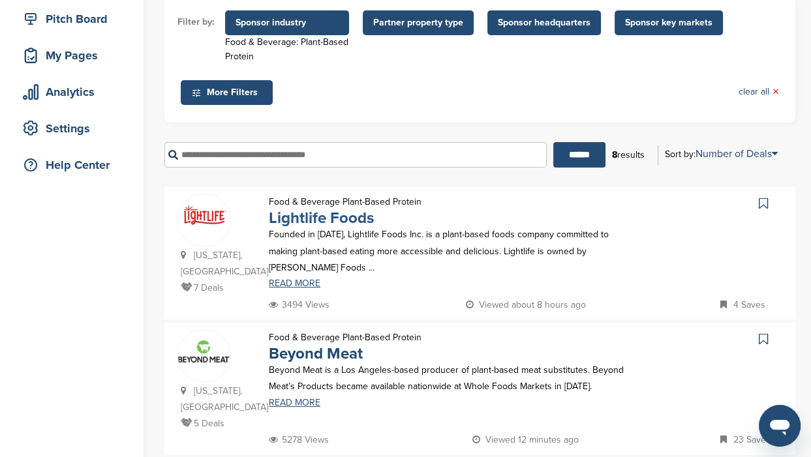
click at [291, 216] on link "Lightlife Foods" at bounding box center [321, 218] width 105 height 19
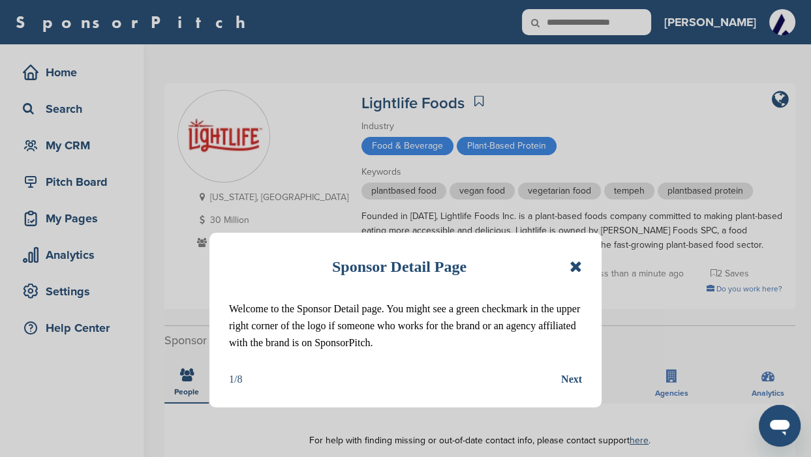
click at [573, 267] on icon at bounding box center [576, 267] width 12 height 16
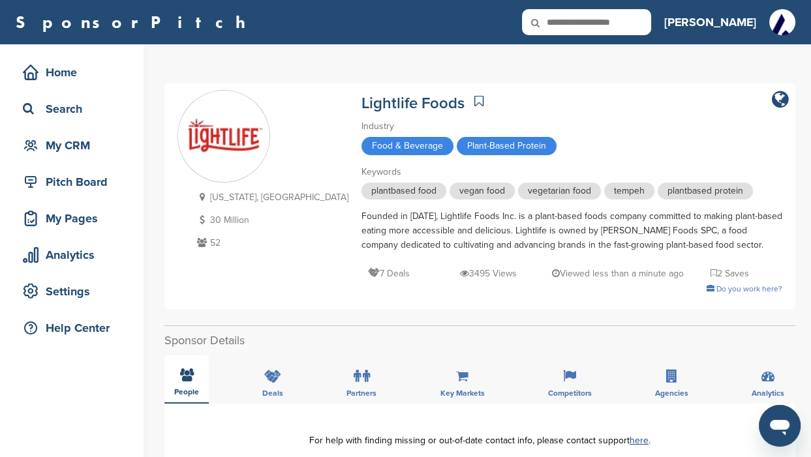
click at [184, 371] on icon at bounding box center [187, 375] width 14 height 13
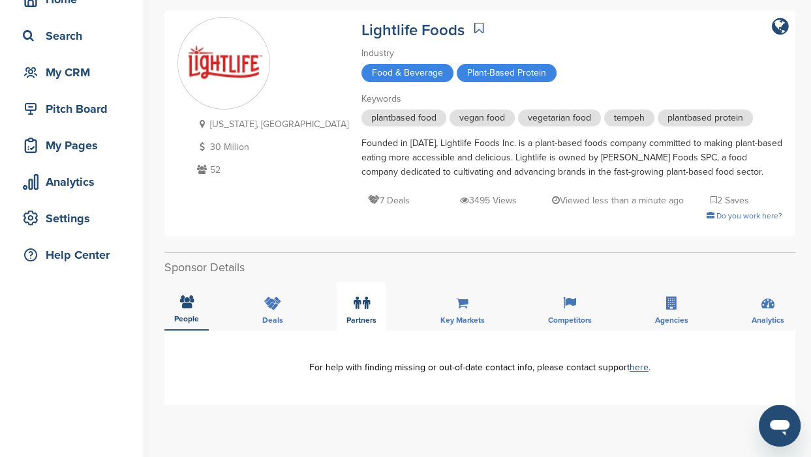
scroll to position [81, 0]
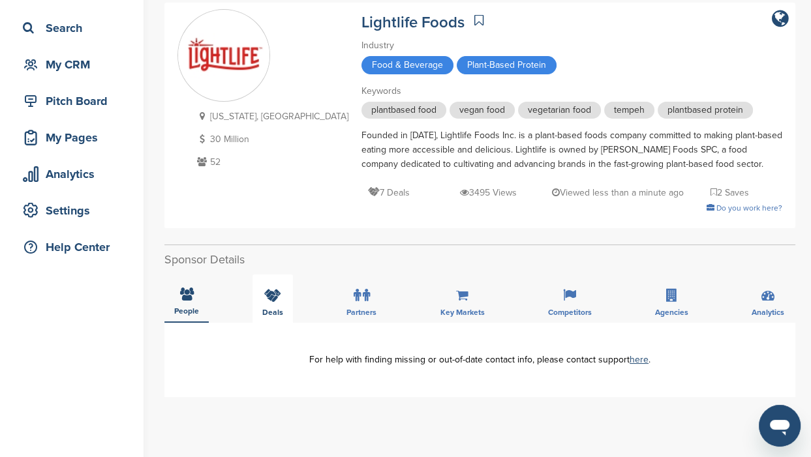
click at [199, 310] on span "Deals" at bounding box center [186, 311] width 25 height 8
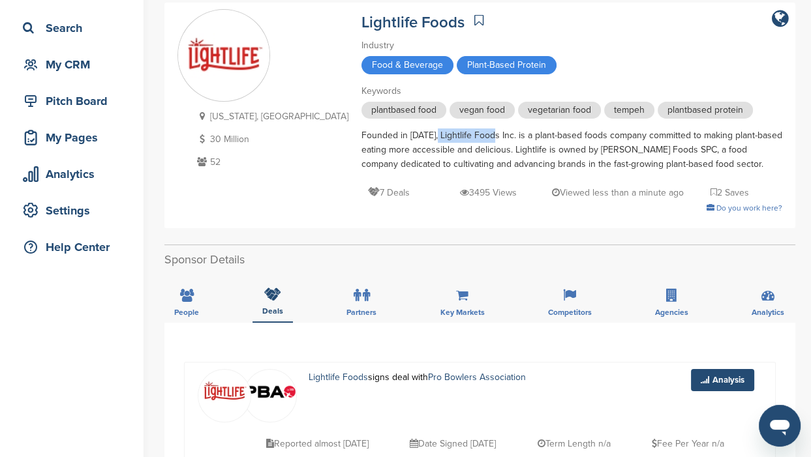
drag, startPoint x: 376, startPoint y: 134, endPoint x: 434, endPoint y: 138, distance: 58.2
click at [434, 138] on div "Founded in [DATE], Lightlife Foods Inc. is a plant-based foods company committe…" at bounding box center [571, 150] width 421 height 43
drag, startPoint x: 434, startPoint y: 138, endPoint x: 425, endPoint y: 139, distance: 9.2
copy div "Lightlife Foods"
click at [199, 313] on span "Competitors" at bounding box center [186, 313] width 25 height 8
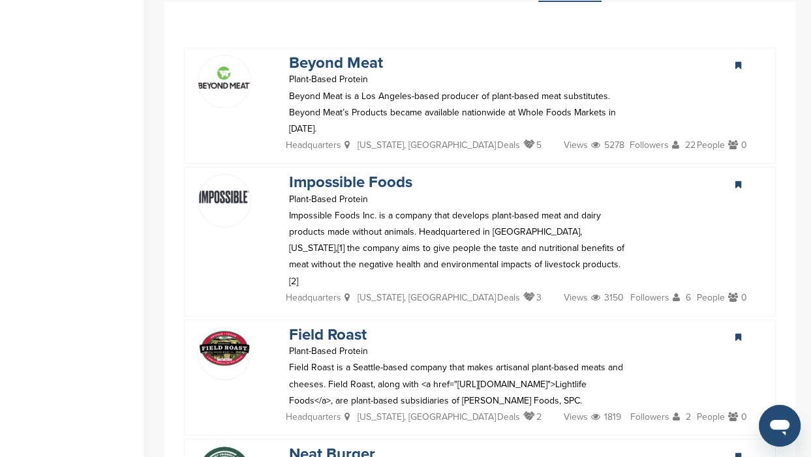
scroll to position [407, 0]
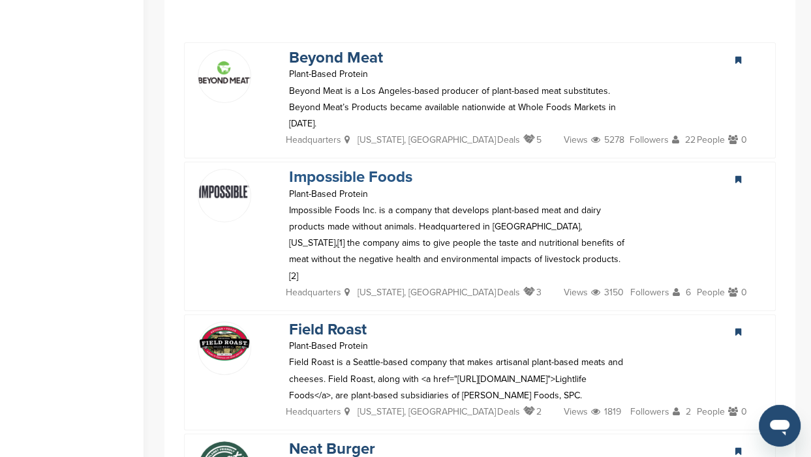
click at [312, 174] on link "Impossible Foods" at bounding box center [350, 177] width 123 height 19
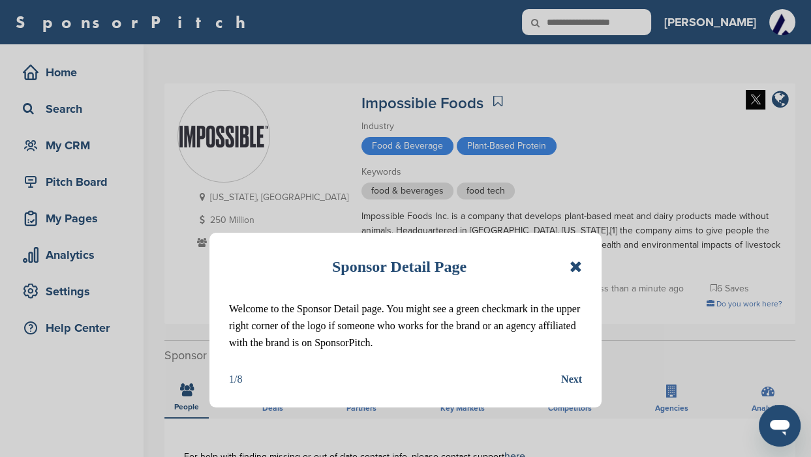
click at [573, 269] on icon at bounding box center [576, 267] width 12 height 16
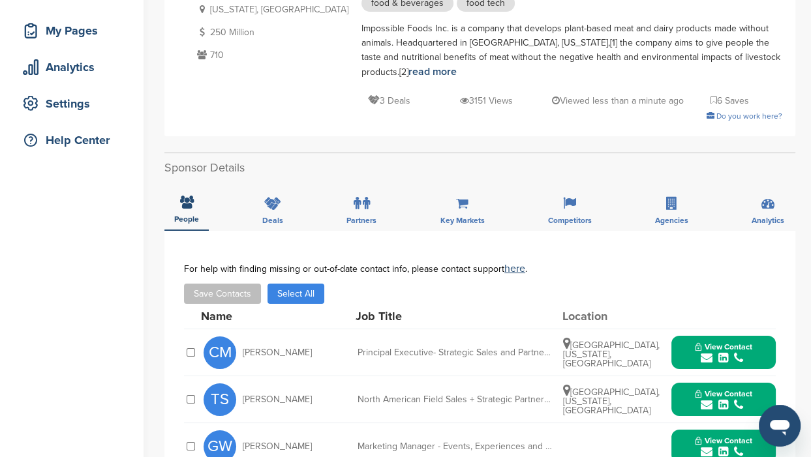
scroll to position [163, 0]
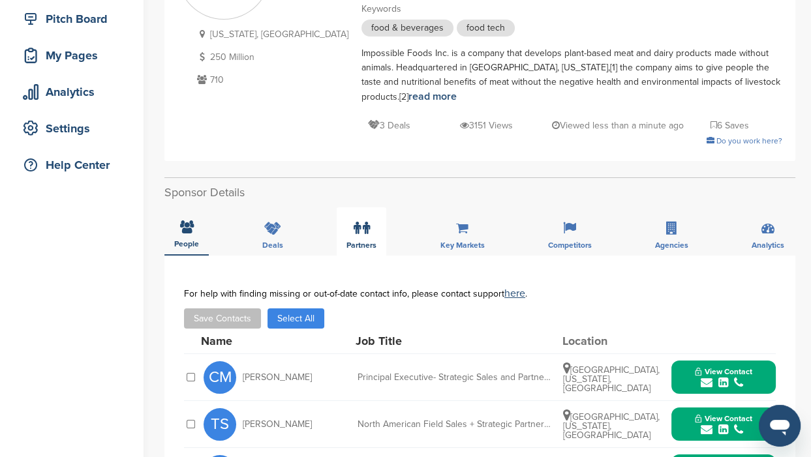
click at [199, 240] on span "Partners" at bounding box center [186, 244] width 25 height 8
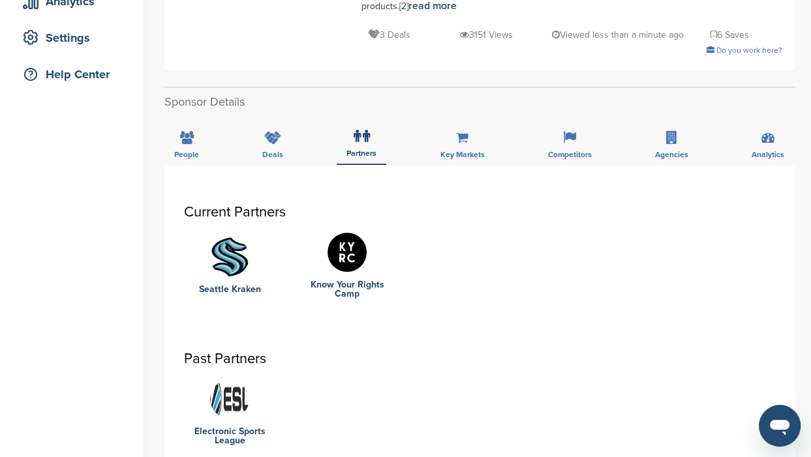
scroll to position [245, 0]
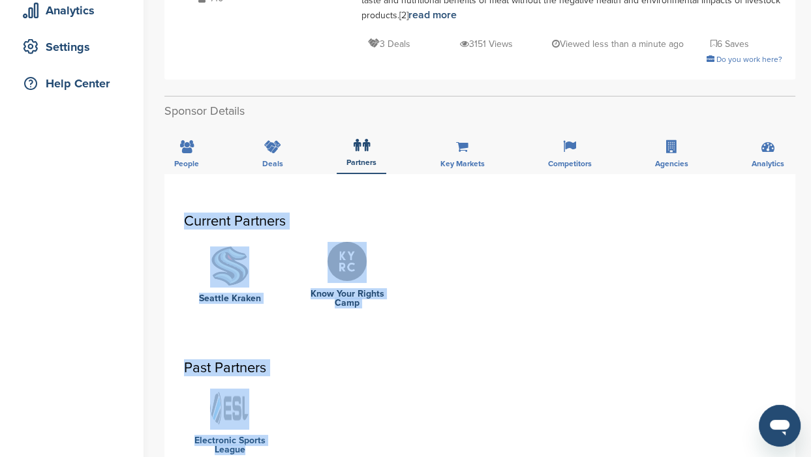
drag, startPoint x: 185, startPoint y: 202, endPoint x: 258, endPoint y: 435, distance: 244.1
click at [258, 435] on div "Current Partners Seattle Kraken Know Your Rights Camp Past Partners Electronic …" at bounding box center [480, 333] width 592 height 241
drag, startPoint x: 258, startPoint y: 435, endPoint x: 217, endPoint y: 263, distance: 177.2
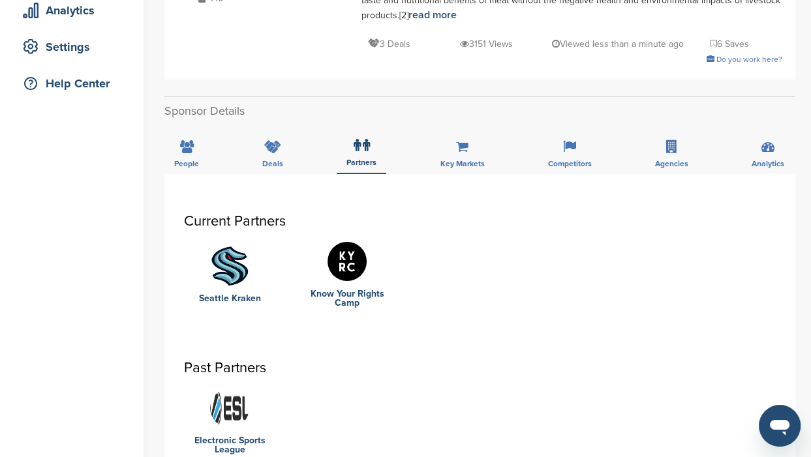
drag, startPoint x: 217, startPoint y: 263, endPoint x: 46, endPoint y: 252, distance: 170.6
click at [46, 252] on div "Home Search My CRM Pitch Board My Pages Analytics Settings Help Center" at bounding box center [72, 311] width 144 height 1023
click at [199, 160] on span "Key Markets" at bounding box center [186, 164] width 25 height 8
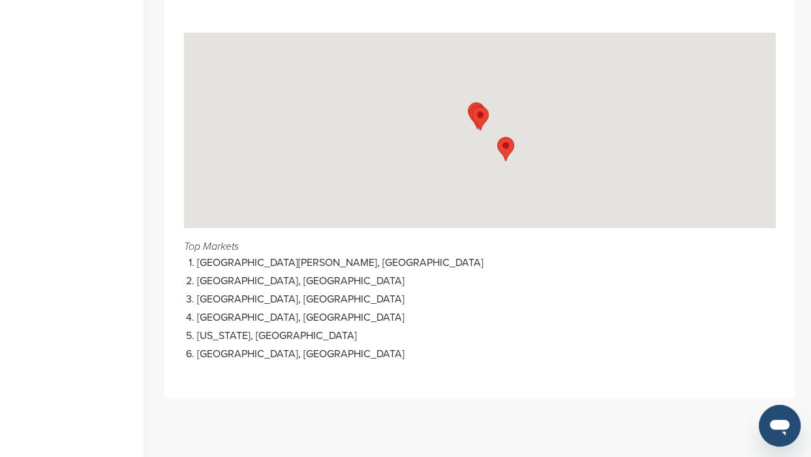
scroll to position [407, 0]
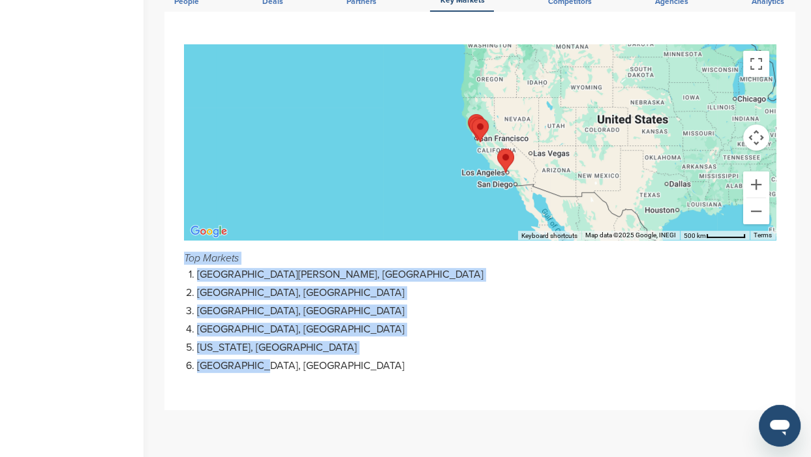
drag, startPoint x: 177, startPoint y: 237, endPoint x: 267, endPoint y: 346, distance: 141.3
click at [267, 346] on div "To navigate the map with touch gestures double-tap and hold your finger on the …" at bounding box center [479, 211] width 631 height 399
drag, startPoint x: 267, startPoint y: 346, endPoint x: 224, endPoint y: 299, distance: 63.7
copy div "Top Markets San Jose, USA Redwood Shores, USA San Francisco, USA Los Angeles, U…"
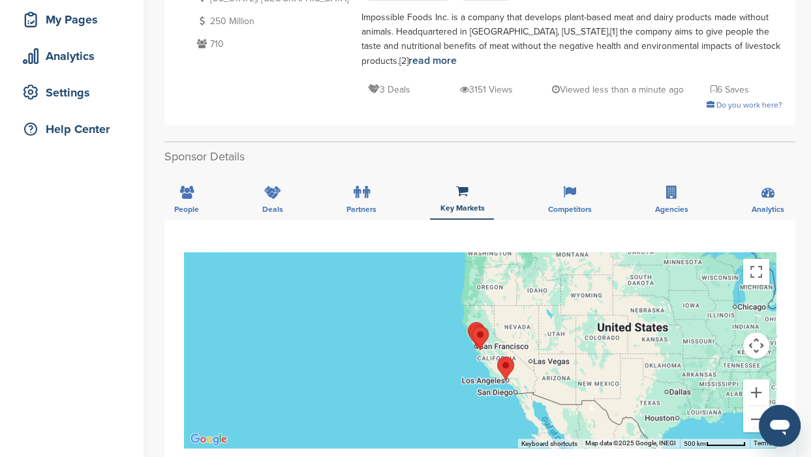
scroll to position [163, 0]
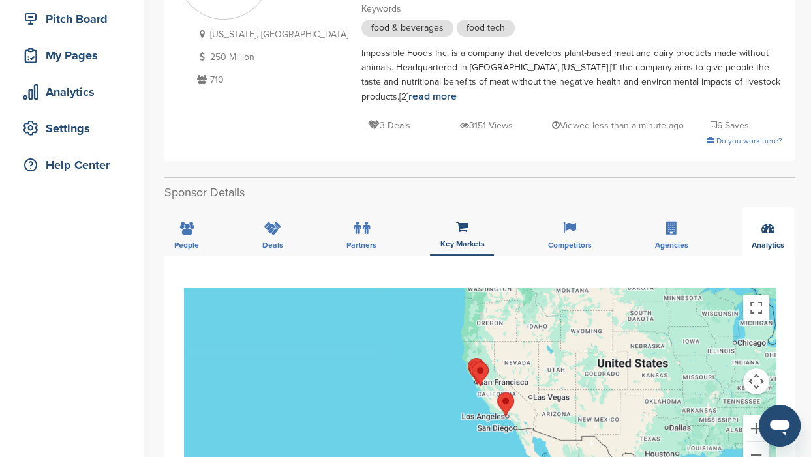
click at [199, 241] on span "Analytics" at bounding box center [186, 245] width 25 height 8
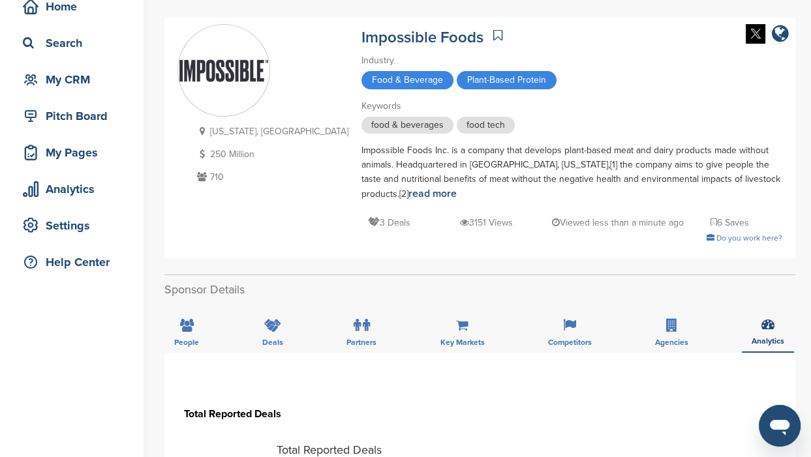
scroll to position [0, 0]
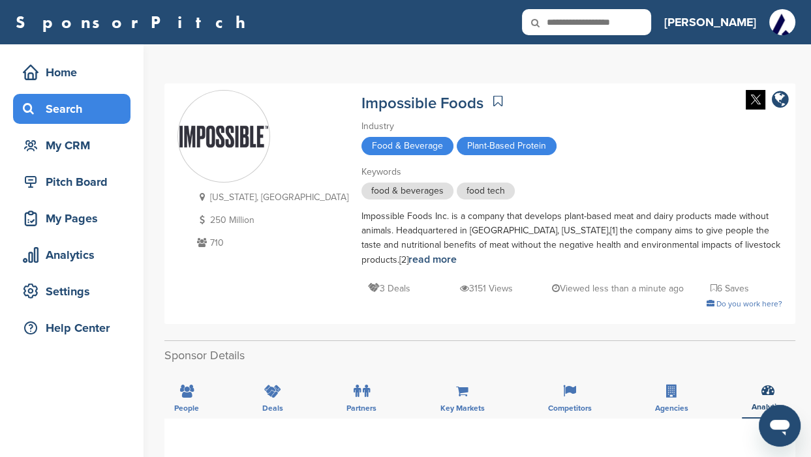
click at [57, 109] on div "Search" at bounding box center [75, 108] width 111 height 23
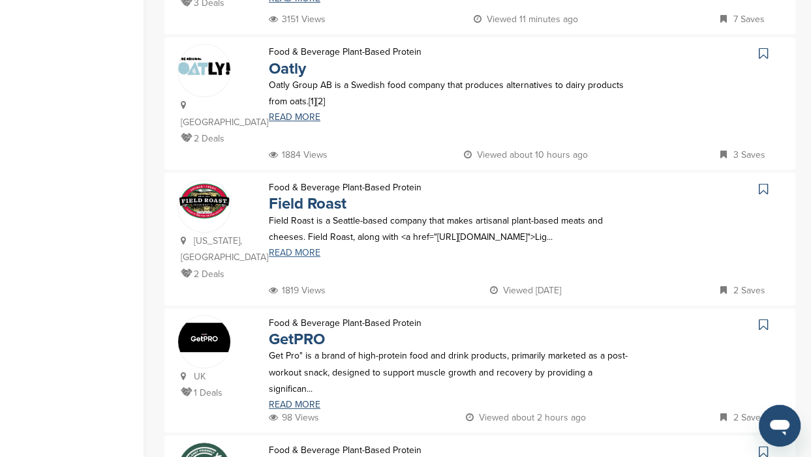
scroll to position [733, 0]
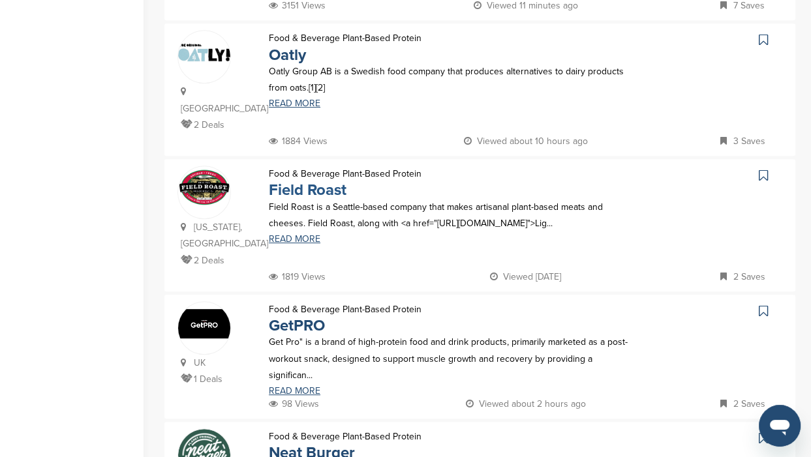
click at [279, 187] on link "Field Roast" at bounding box center [308, 190] width 78 height 19
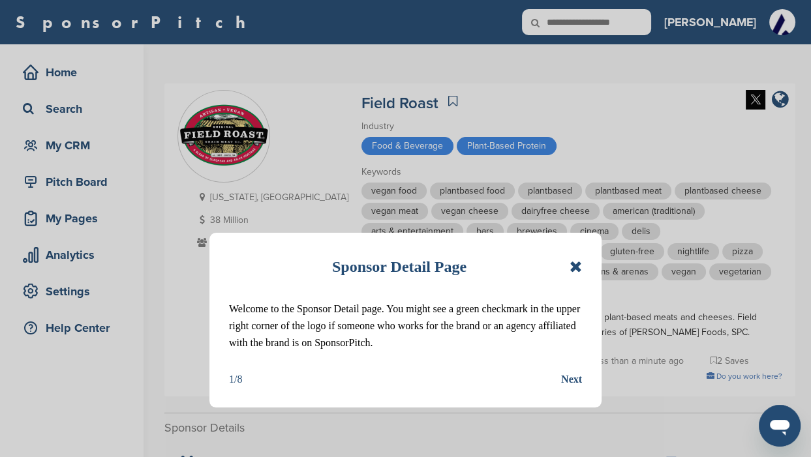
click at [577, 266] on icon at bounding box center [576, 267] width 12 height 16
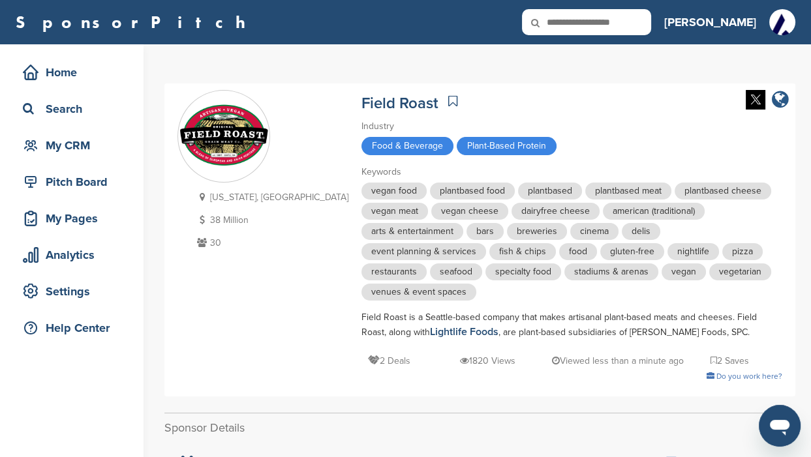
click at [780, 99] on icon "company link" at bounding box center [780, 100] width 17 height 20
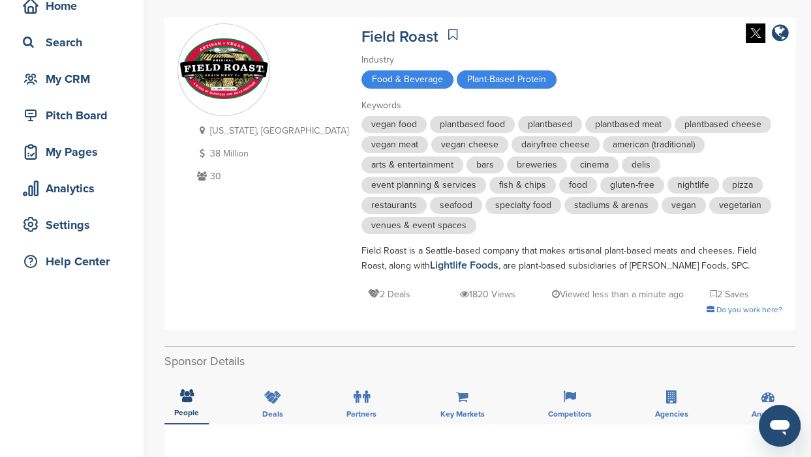
scroll to position [81, 0]
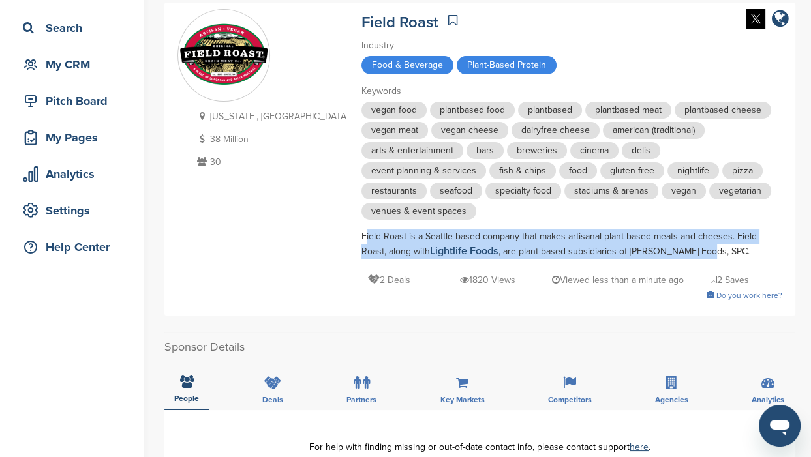
drag, startPoint x: 296, startPoint y: 213, endPoint x: 583, endPoint y: 230, distance: 288.2
click at [583, 230] on div "Field Roast is a Seattle-based company that makes artisanal plant-based meats a…" at bounding box center [571, 244] width 421 height 29
drag, startPoint x: 583, startPoint y: 230, endPoint x: 508, endPoint y: 221, distance: 76.2
copy div "Field Roast is a Seattle-based company that makes artisanal plant-based meats a…"
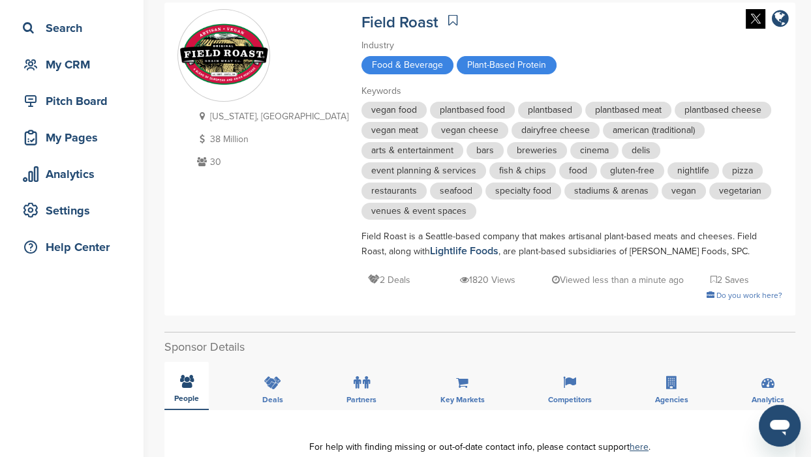
click at [186, 395] on span "People" at bounding box center [186, 399] width 25 height 8
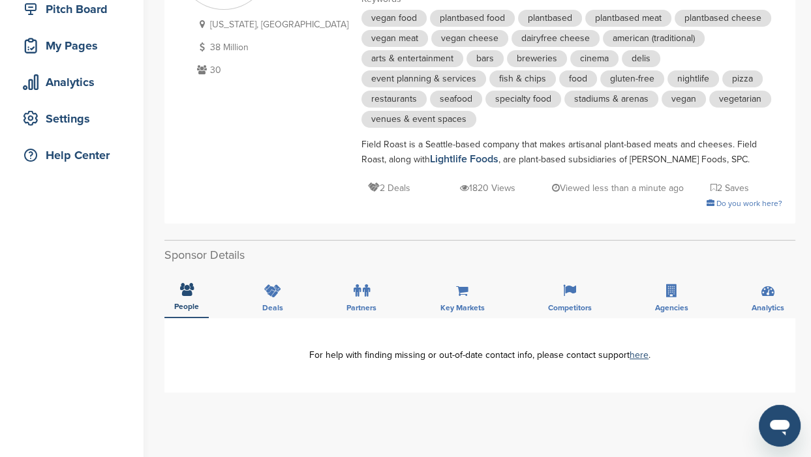
scroll to position [326, 0]
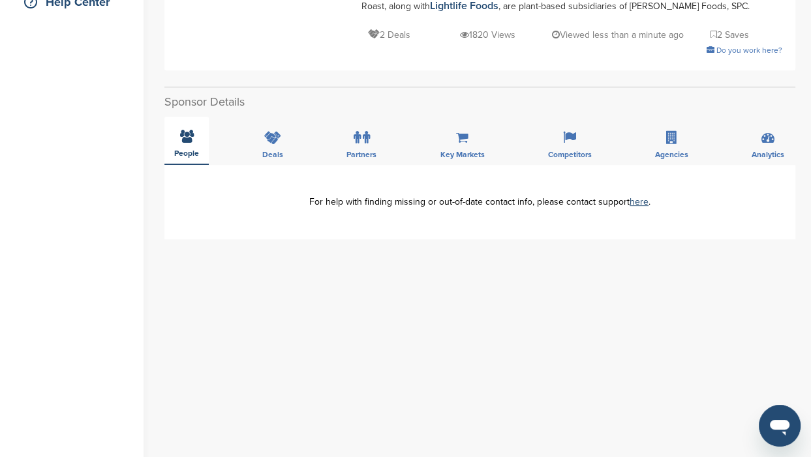
click at [183, 130] on icon at bounding box center [187, 136] width 14 height 13
click at [639, 196] on link "here" at bounding box center [639, 201] width 19 height 11
click at [269, 128] on div "Deals" at bounding box center [272, 141] width 40 height 48
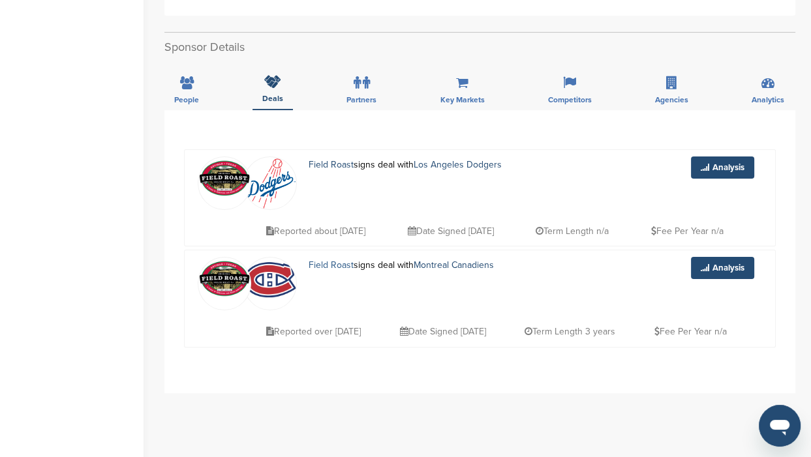
scroll to position [407, 0]
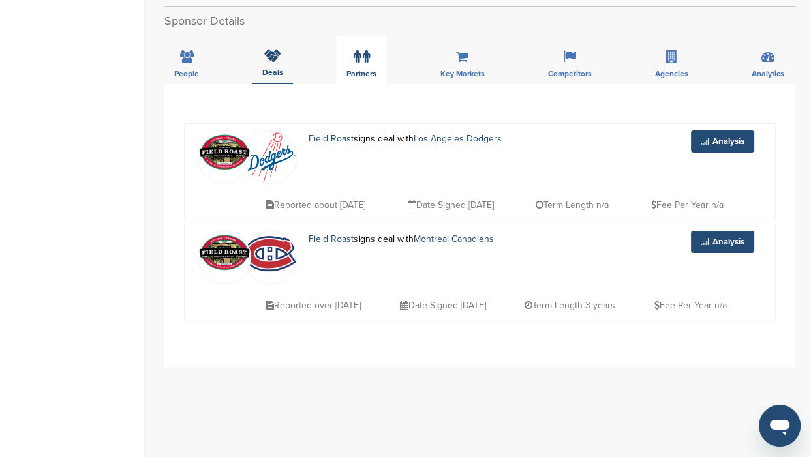
click at [356, 46] on label at bounding box center [362, 57] width 16 height 26
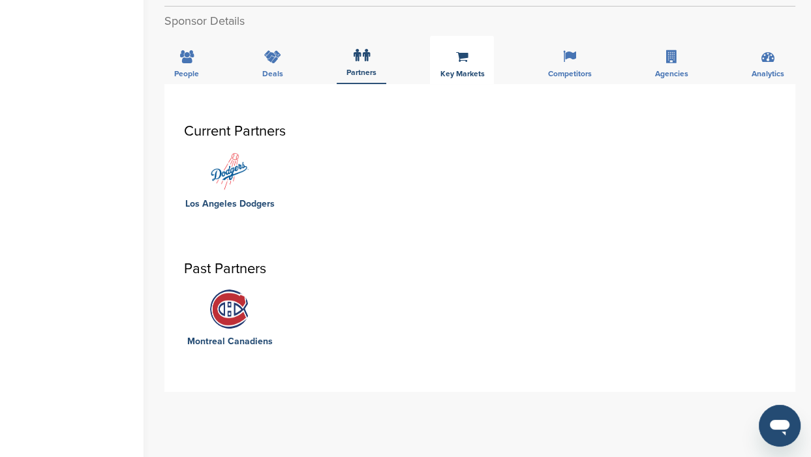
click at [199, 70] on span "Key Markets" at bounding box center [186, 74] width 25 height 8
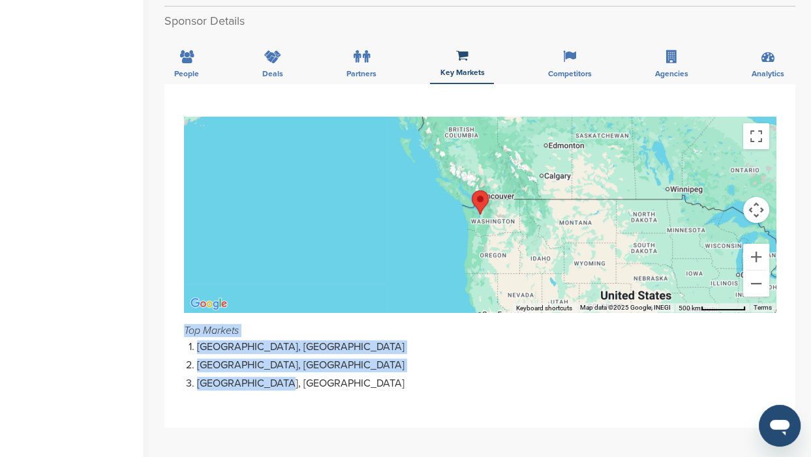
drag, startPoint x: 185, startPoint y: 308, endPoint x: 290, endPoint y: 357, distance: 116.5
click at [290, 357] on div "To navigate the map with touch gestures double-tap and hold your finger on the …" at bounding box center [479, 256] width 631 height 344
drag, startPoint x: 290, startPoint y: 357, endPoint x: 225, endPoint y: 333, distance: 69.6
copy div "Top Markets [GEOGRAPHIC_DATA], [GEOGRAPHIC_DATA] [GEOGRAPHIC_DATA], [GEOGRAPHIC…"
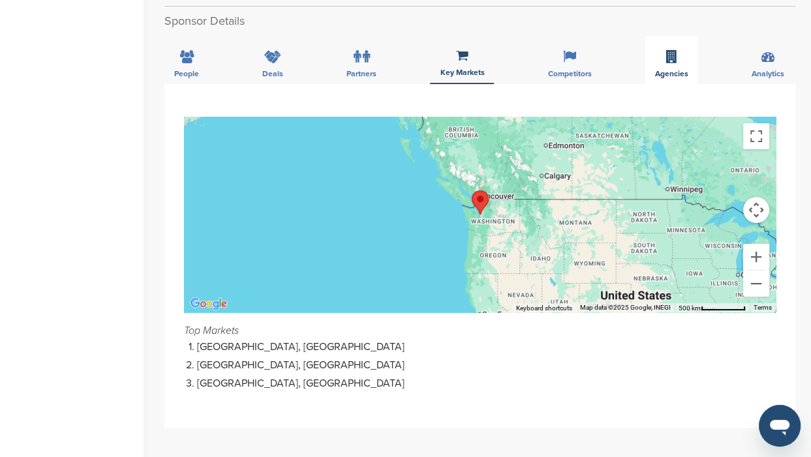
click at [199, 70] on span "Agencies" at bounding box center [186, 74] width 25 height 8
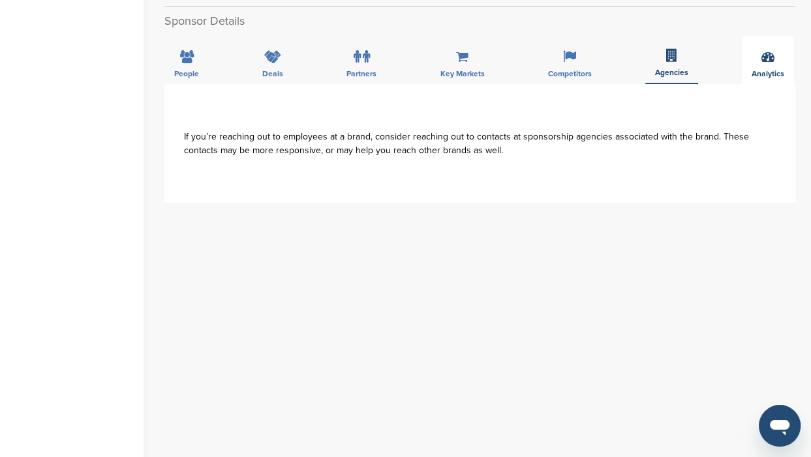
click at [769, 50] on icon at bounding box center [767, 56] width 13 height 13
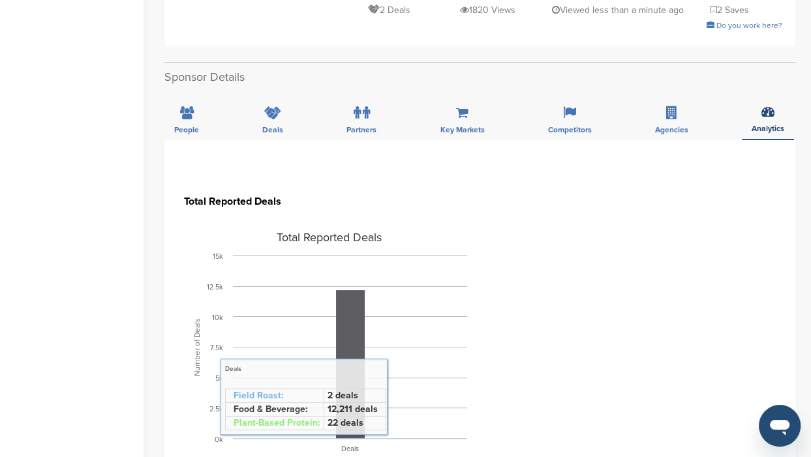
scroll to position [326, 0]
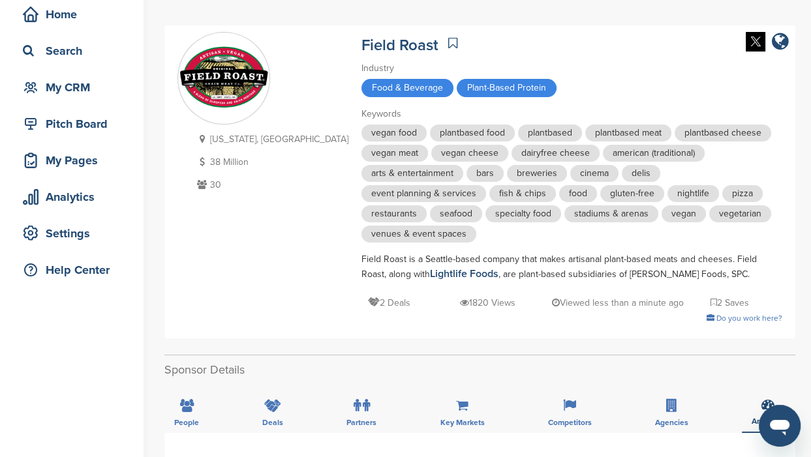
scroll to position [81, 0]
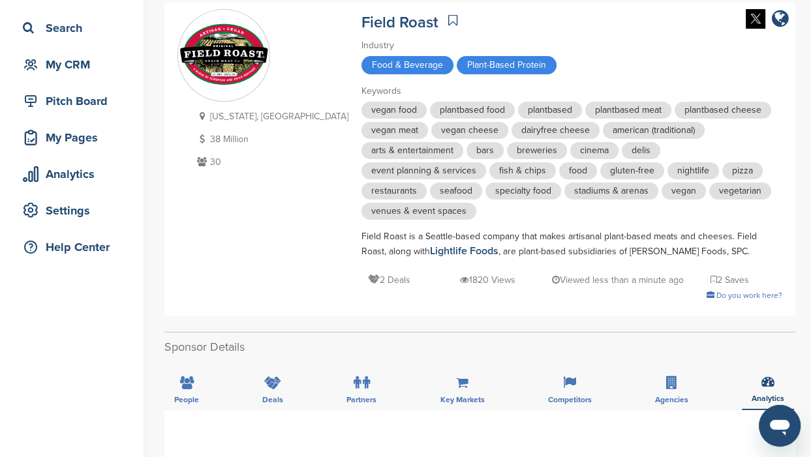
click at [368, 275] on icon at bounding box center [374, 279] width 12 height 9
click at [710, 272] on p "2 Saves" at bounding box center [729, 280] width 38 height 16
click at [716, 291] on span "Do you work here?" at bounding box center [749, 295] width 66 height 9
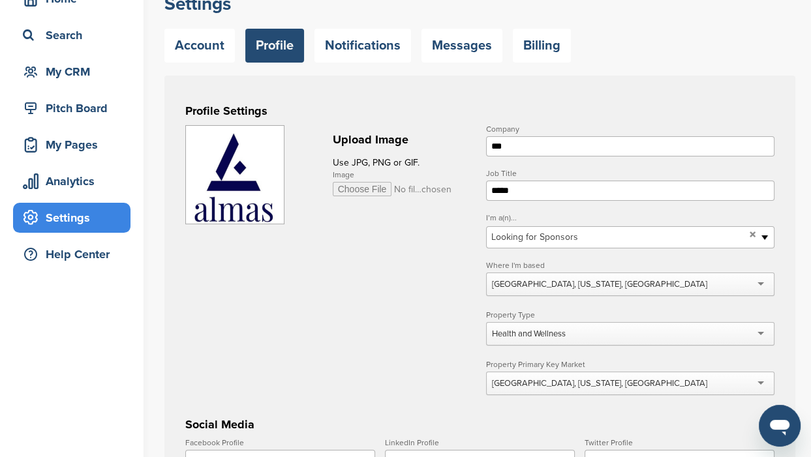
scroll to position [81, 0]
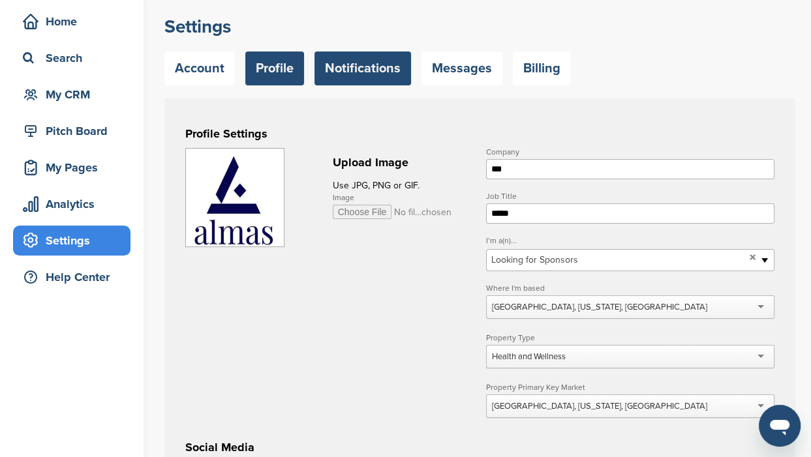
click at [351, 67] on link "Notifications" at bounding box center [362, 69] width 97 height 34
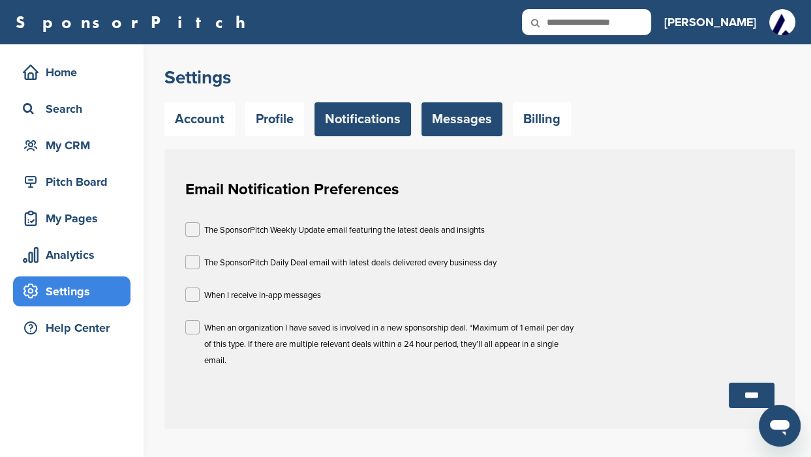
click at [458, 118] on link "Messages" at bounding box center [461, 119] width 81 height 34
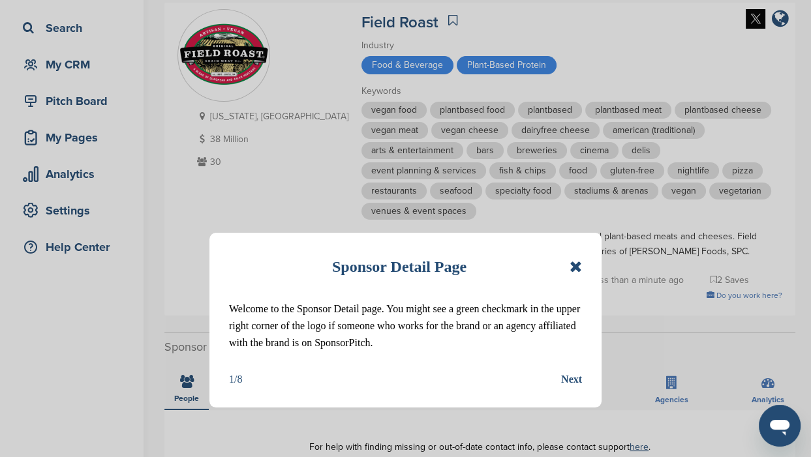
click at [571, 262] on icon at bounding box center [576, 267] width 12 height 16
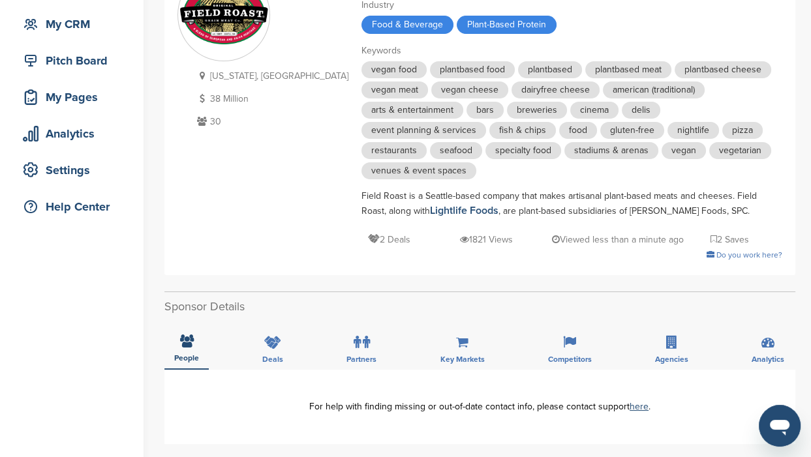
scroll to position [162, 0]
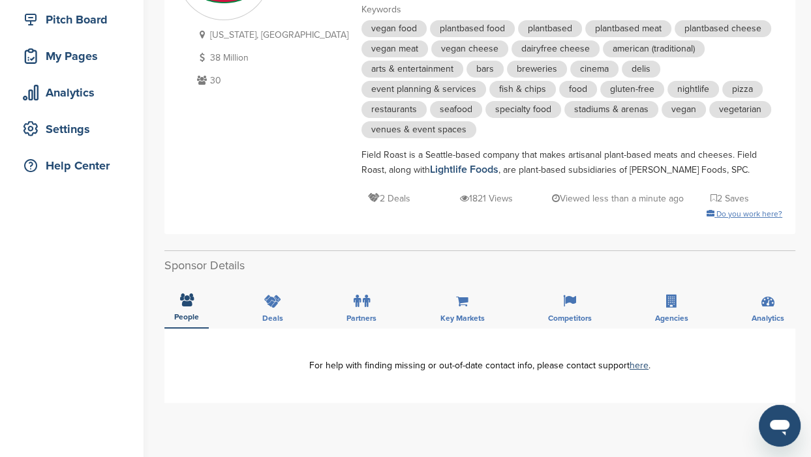
click at [716, 209] on span "Do you work here?" at bounding box center [749, 213] width 66 height 9
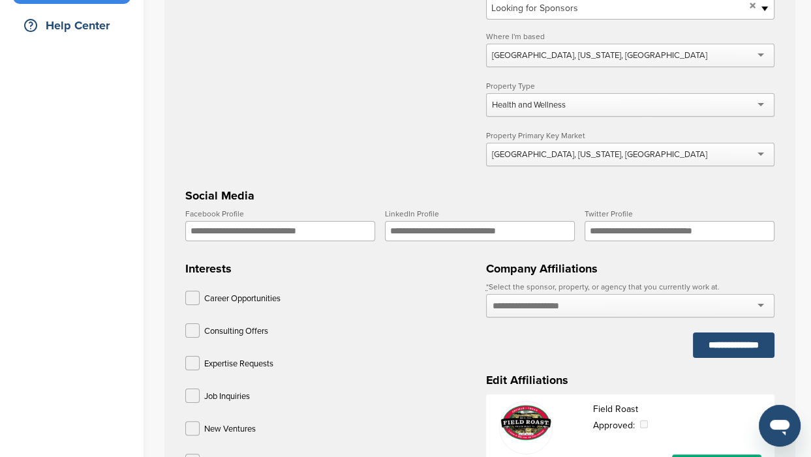
scroll to position [326, 0]
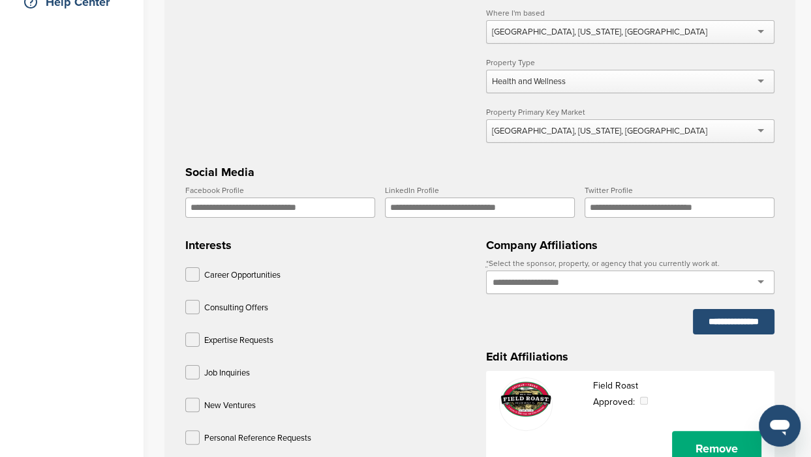
click at [762, 281] on div at bounding box center [630, 282] width 288 height 23
click at [760, 281] on div at bounding box center [630, 282] width 288 height 23
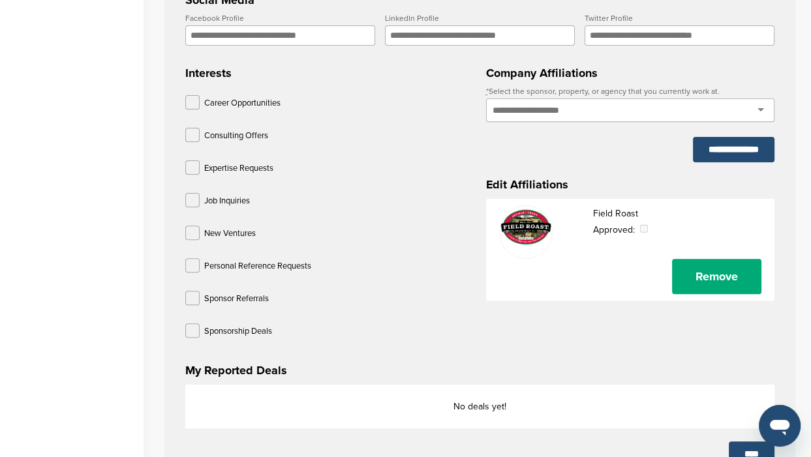
scroll to position [489, 0]
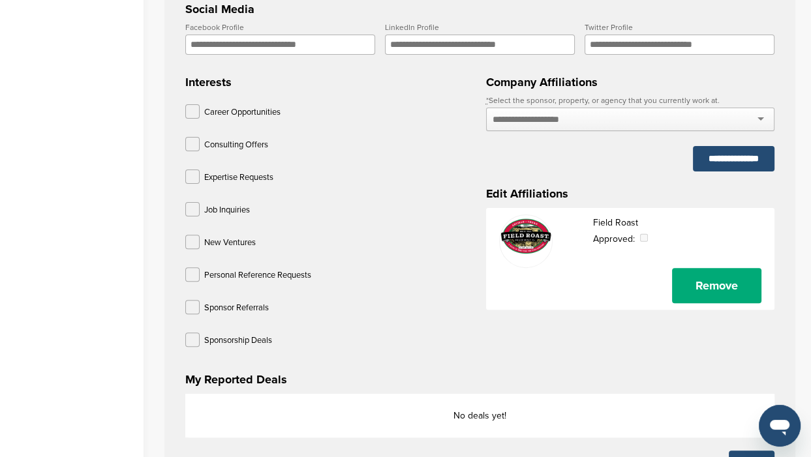
click at [317, 48] on input "Facebook Profile" at bounding box center [280, 45] width 190 height 20
click at [763, 117] on div at bounding box center [630, 119] width 288 height 23
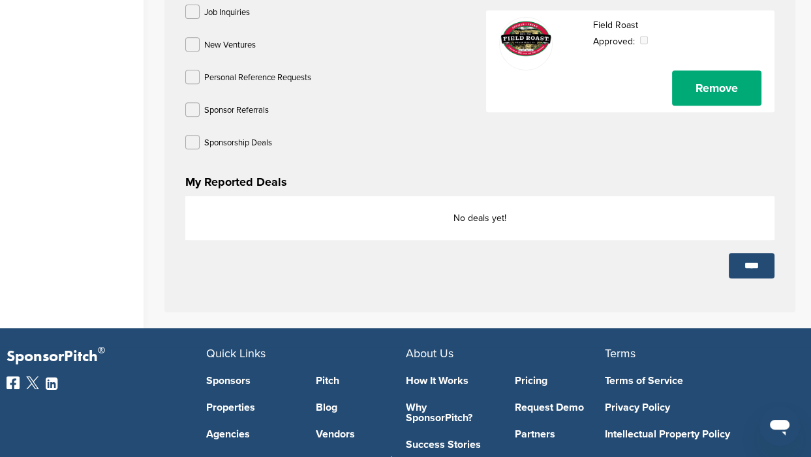
scroll to position [733, 0]
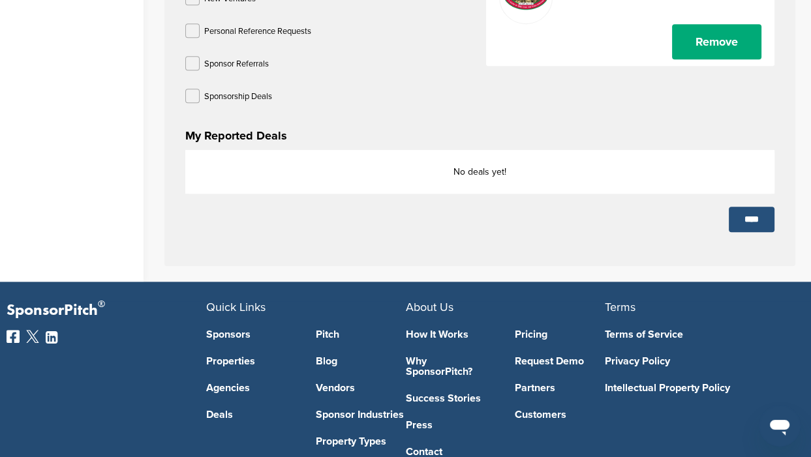
click at [748, 211] on input "****" at bounding box center [752, 219] width 46 height 25
